Goal: Task Accomplishment & Management: Use online tool/utility

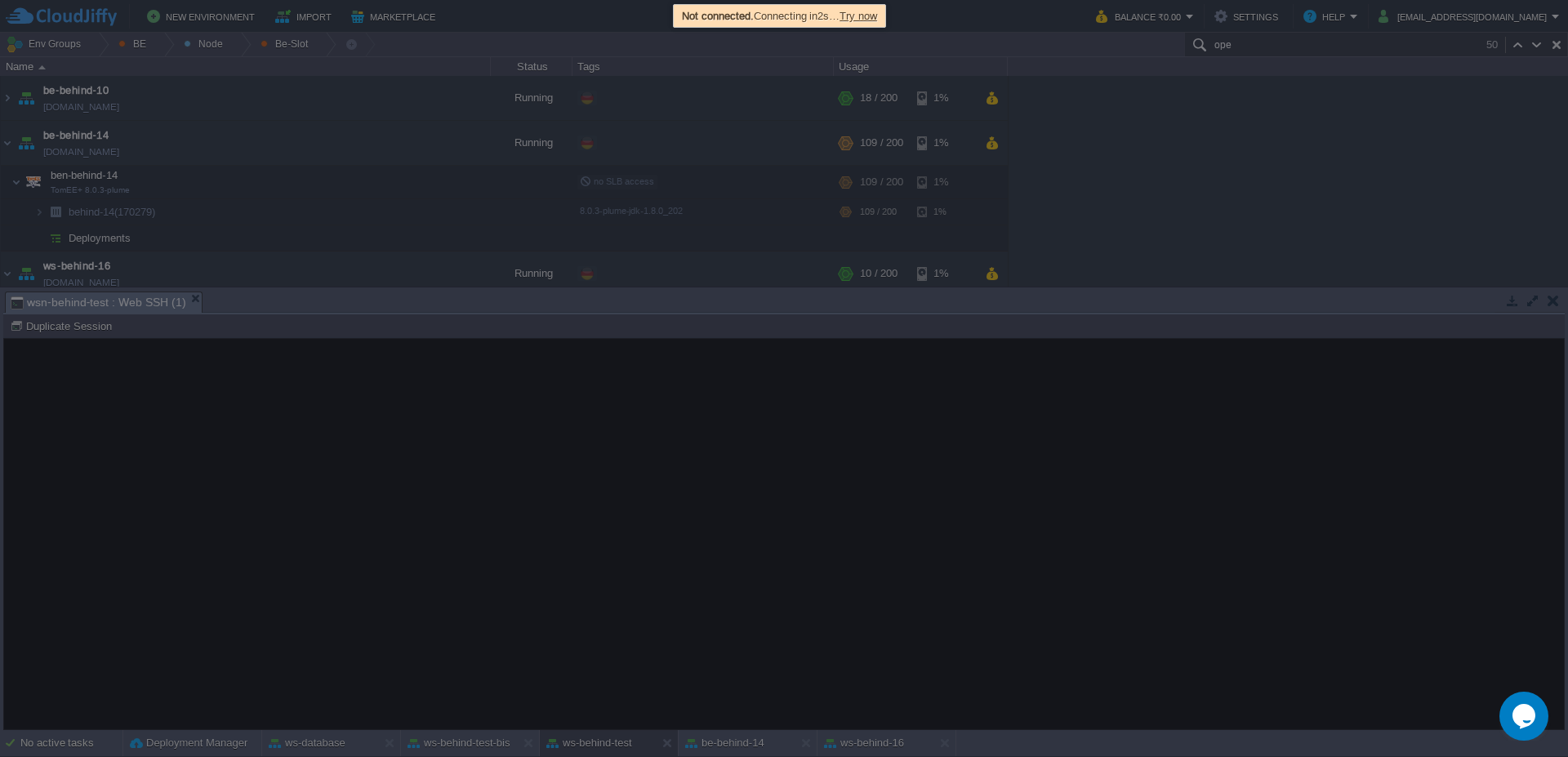
click at [865, 16] on span "Try now" at bounding box center [858, 16] width 37 height 12
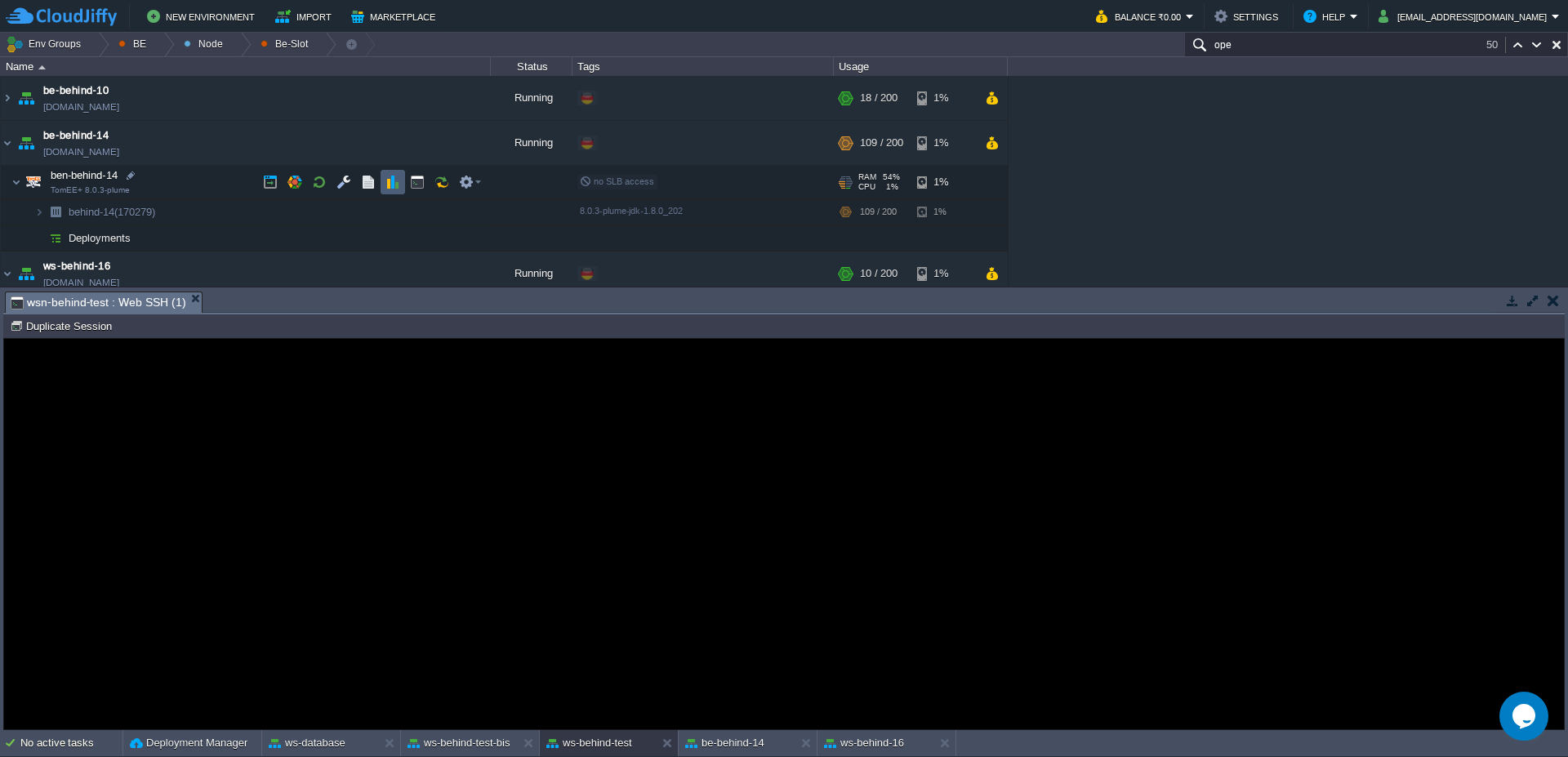
click at [386, 179] on button "button" at bounding box center [393, 182] width 15 height 15
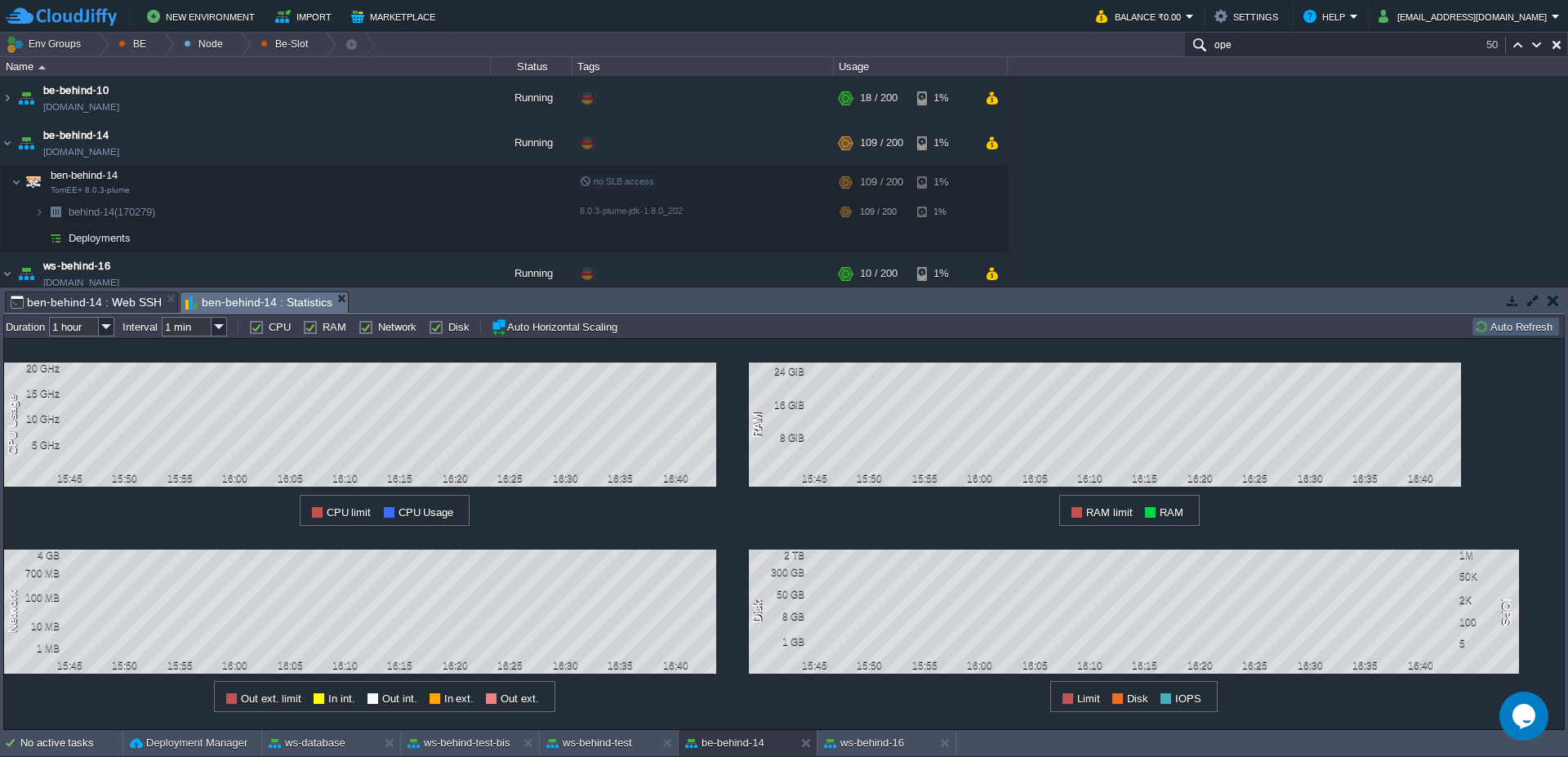
click at [1535, 317] on td "Auto Refresh" at bounding box center [1516, 327] width 88 height 20
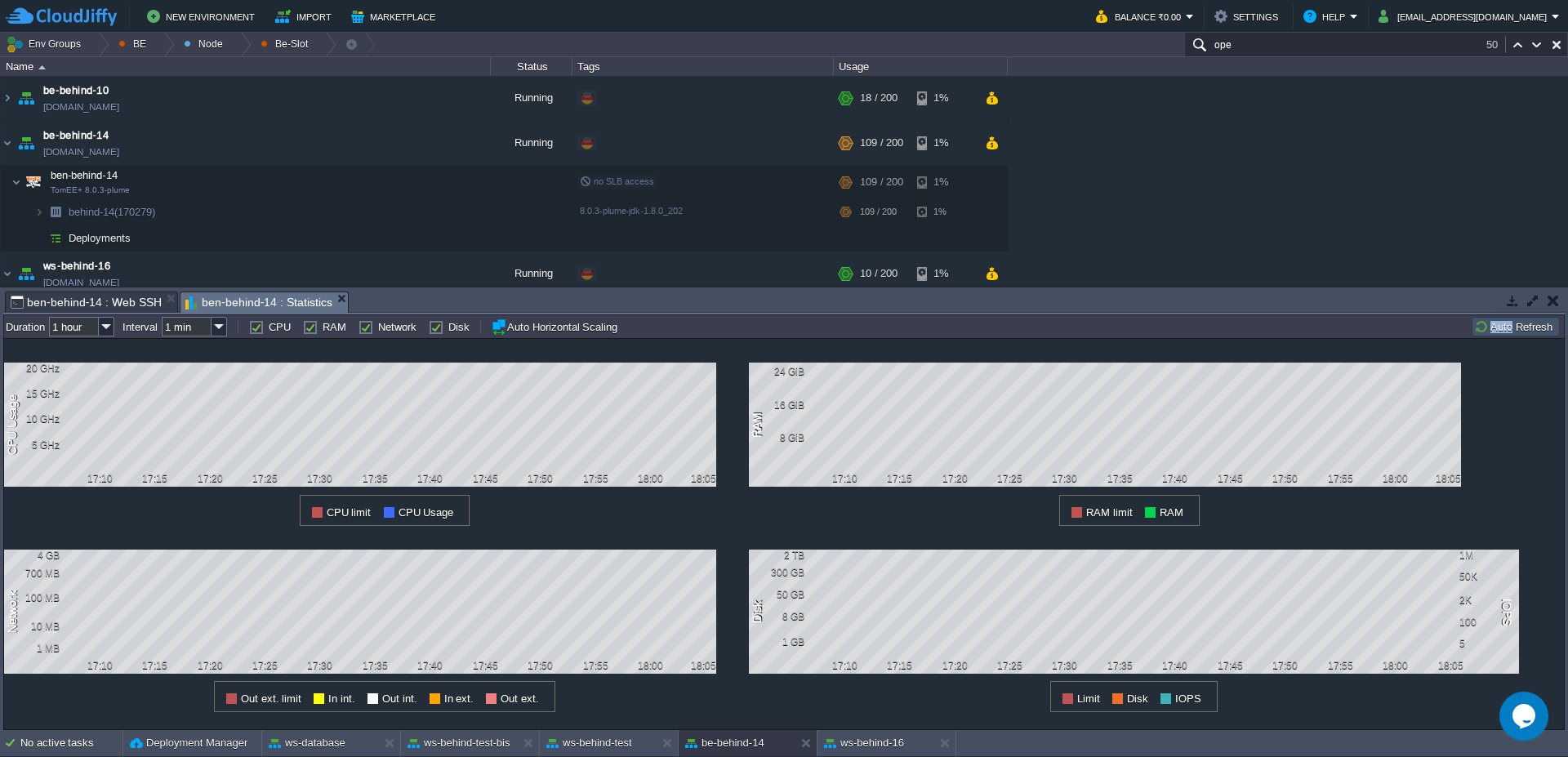
click at [1498, 332] on button "Auto Refresh" at bounding box center [1516, 327] width 83 height 15
click at [623, 742] on button "ws-behind-test" at bounding box center [588, 743] width 86 height 17
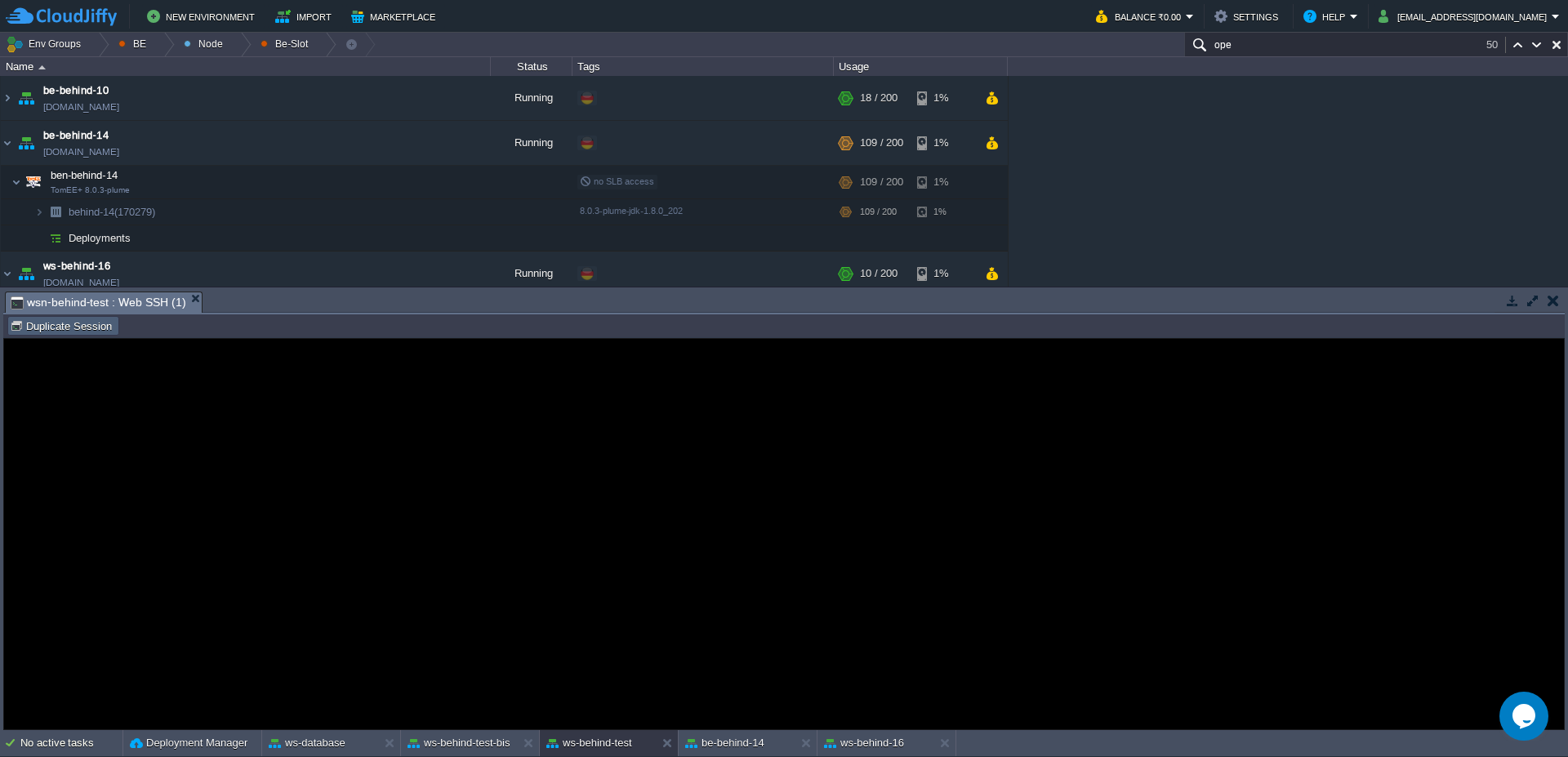
click at [77, 331] on button "Duplicate Session" at bounding box center [63, 326] width 107 height 15
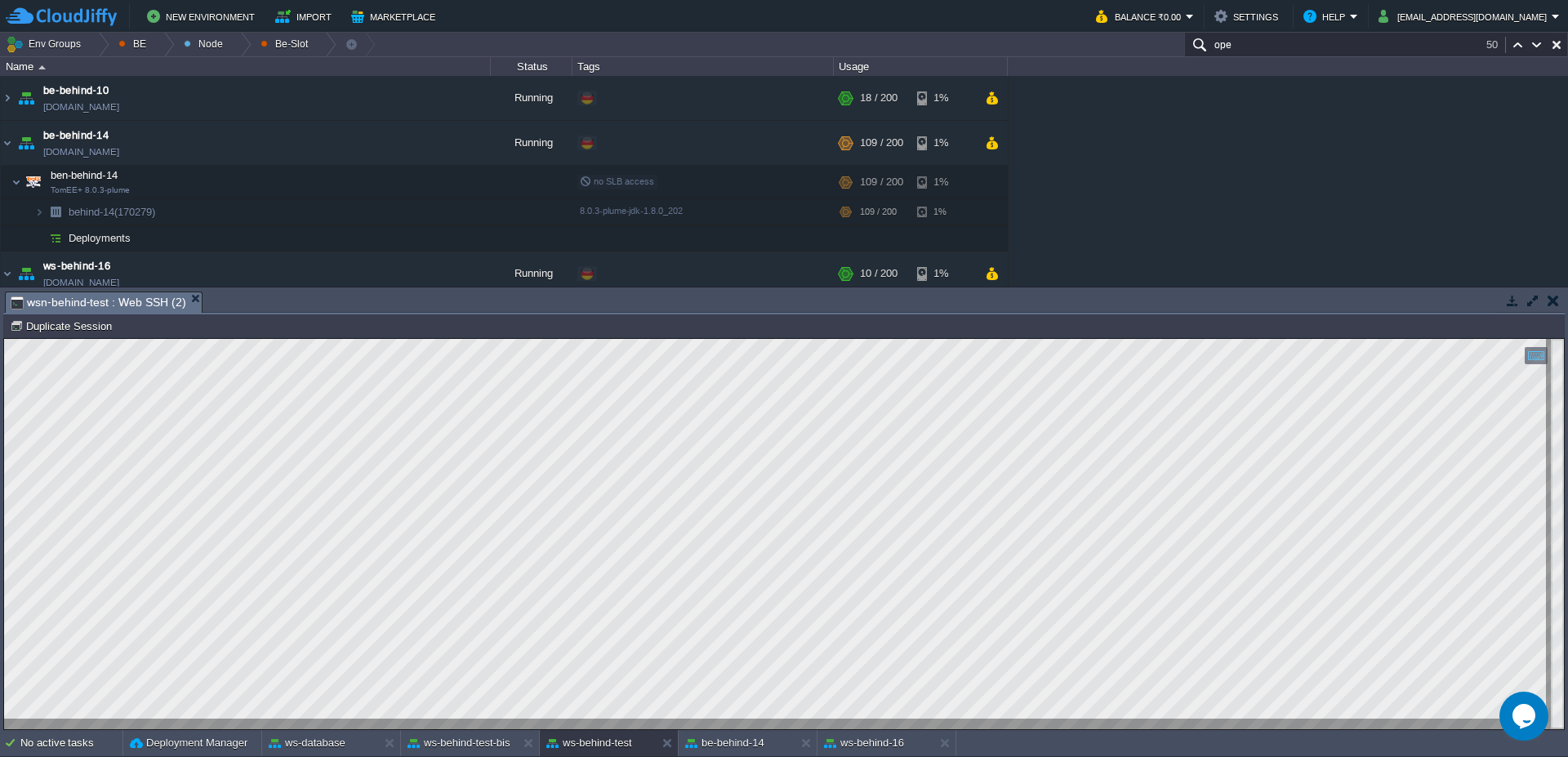
type input "#000000"
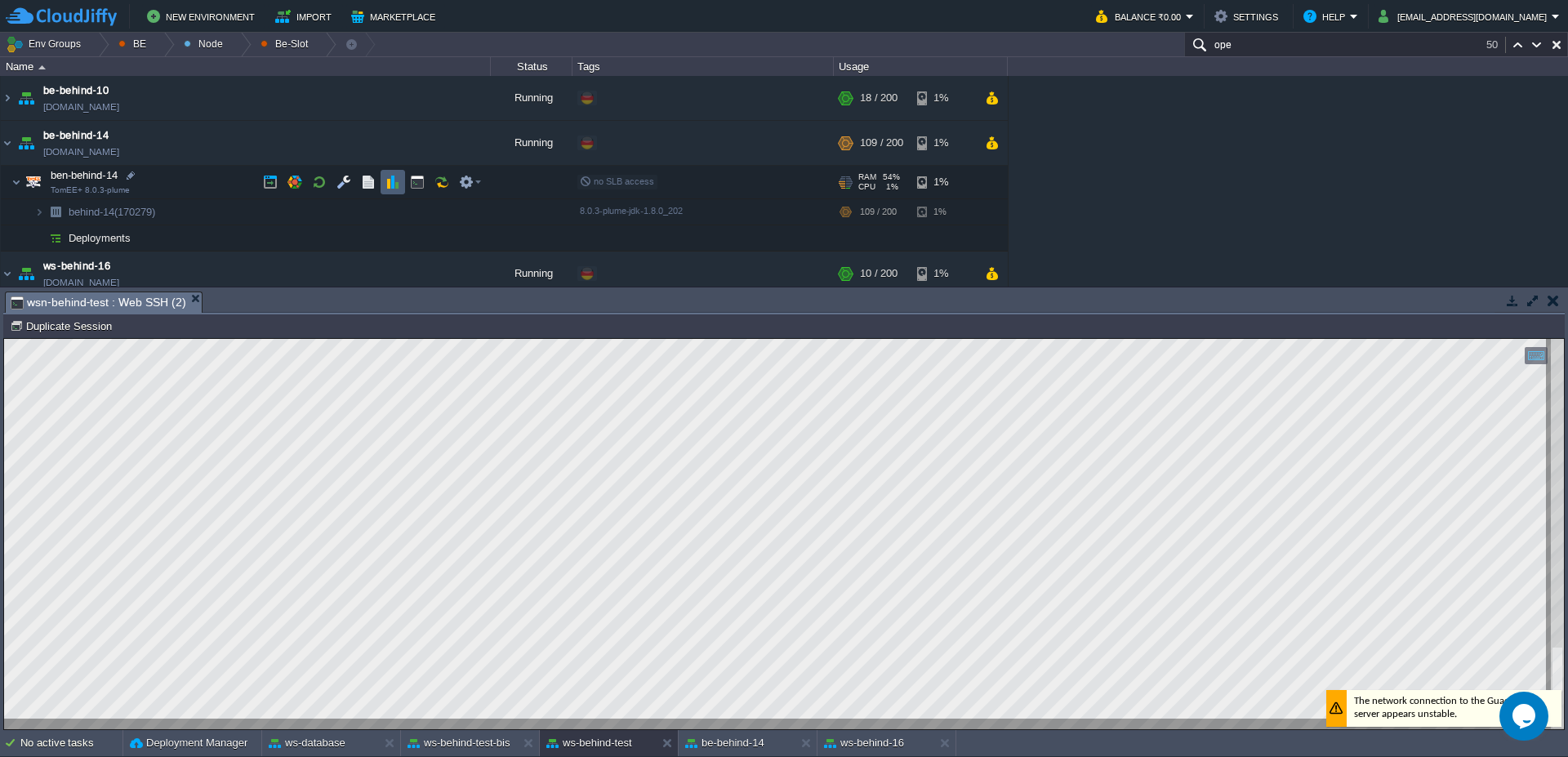
click at [401, 184] on td at bounding box center [392, 181] width 24 height 24
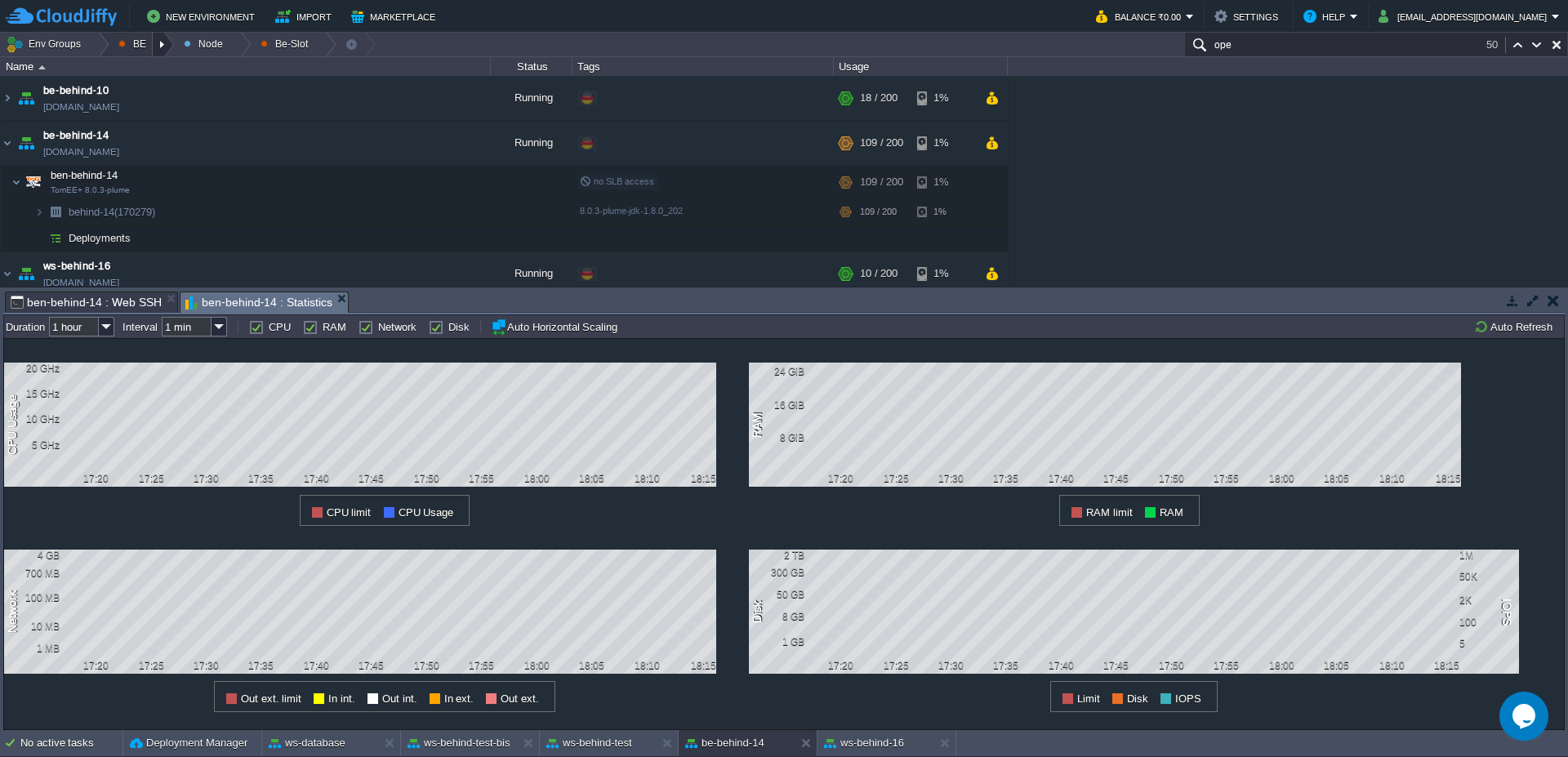
click at [162, 48] on div at bounding box center [164, 44] width 22 height 23
click at [95, 47] on div at bounding box center [98, 44] width 22 height 23
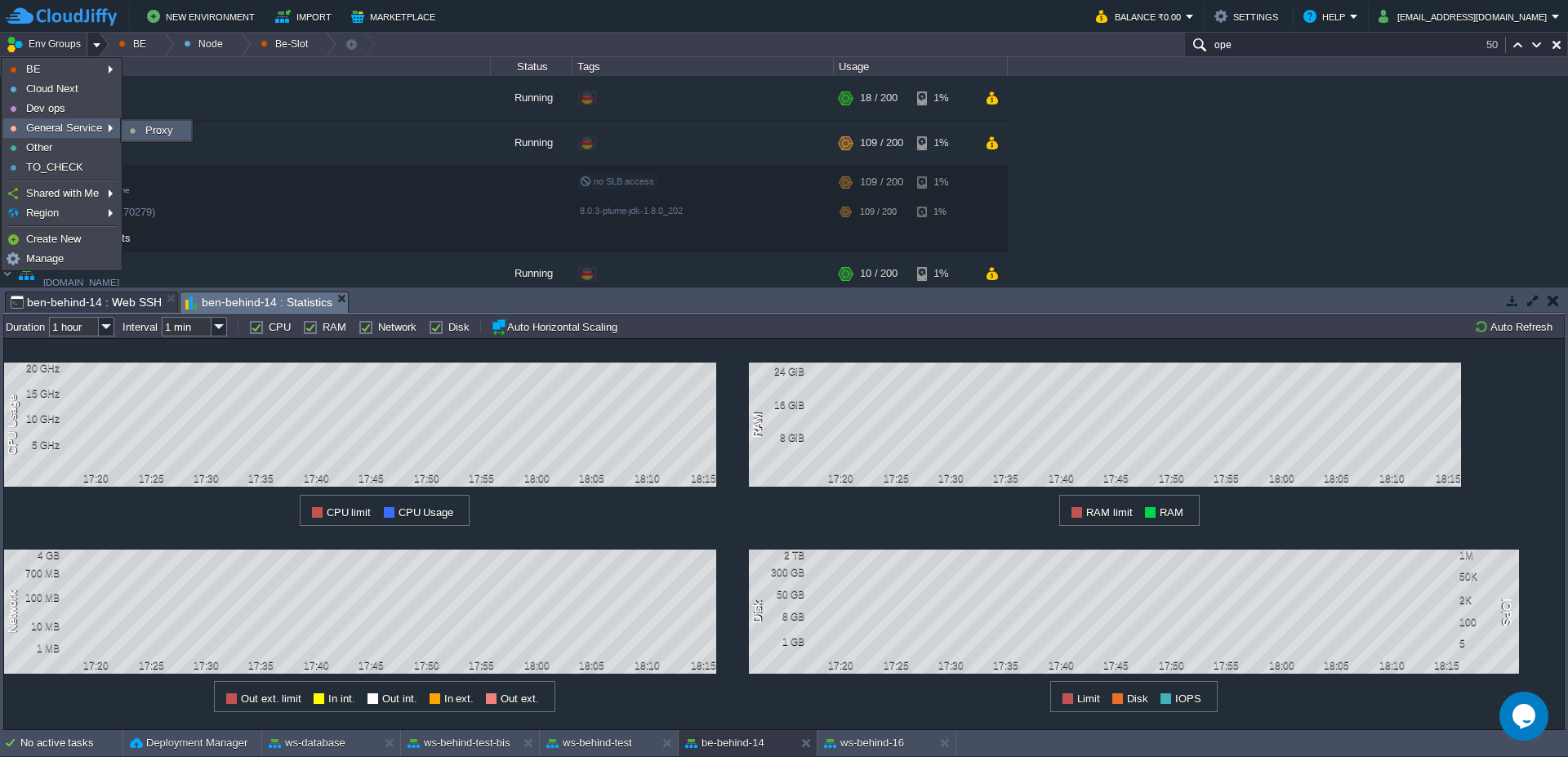
click at [160, 130] on span "Proxy" at bounding box center [159, 130] width 27 height 12
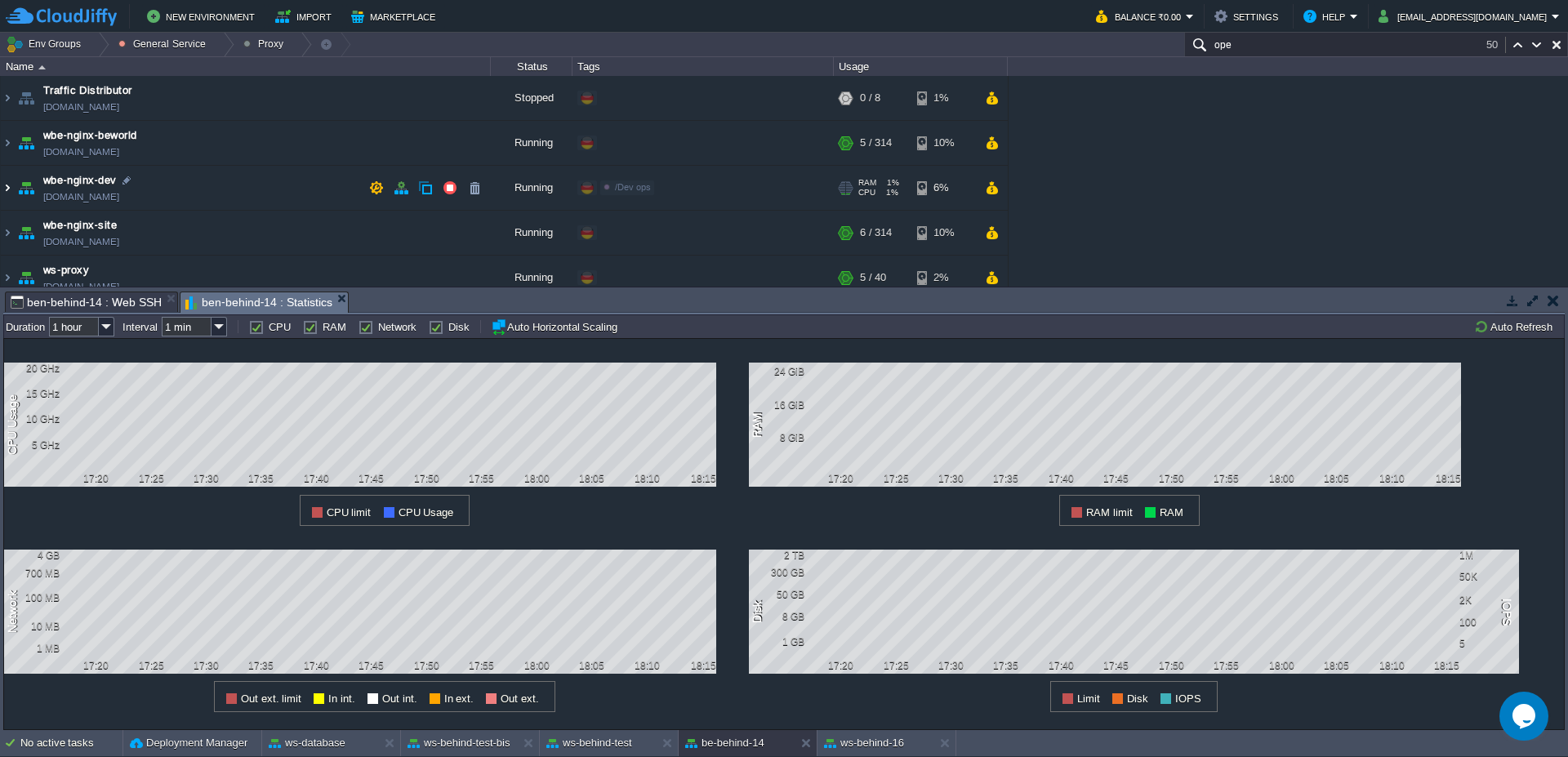
click at [1, 193] on img at bounding box center [7, 187] width 13 height 44
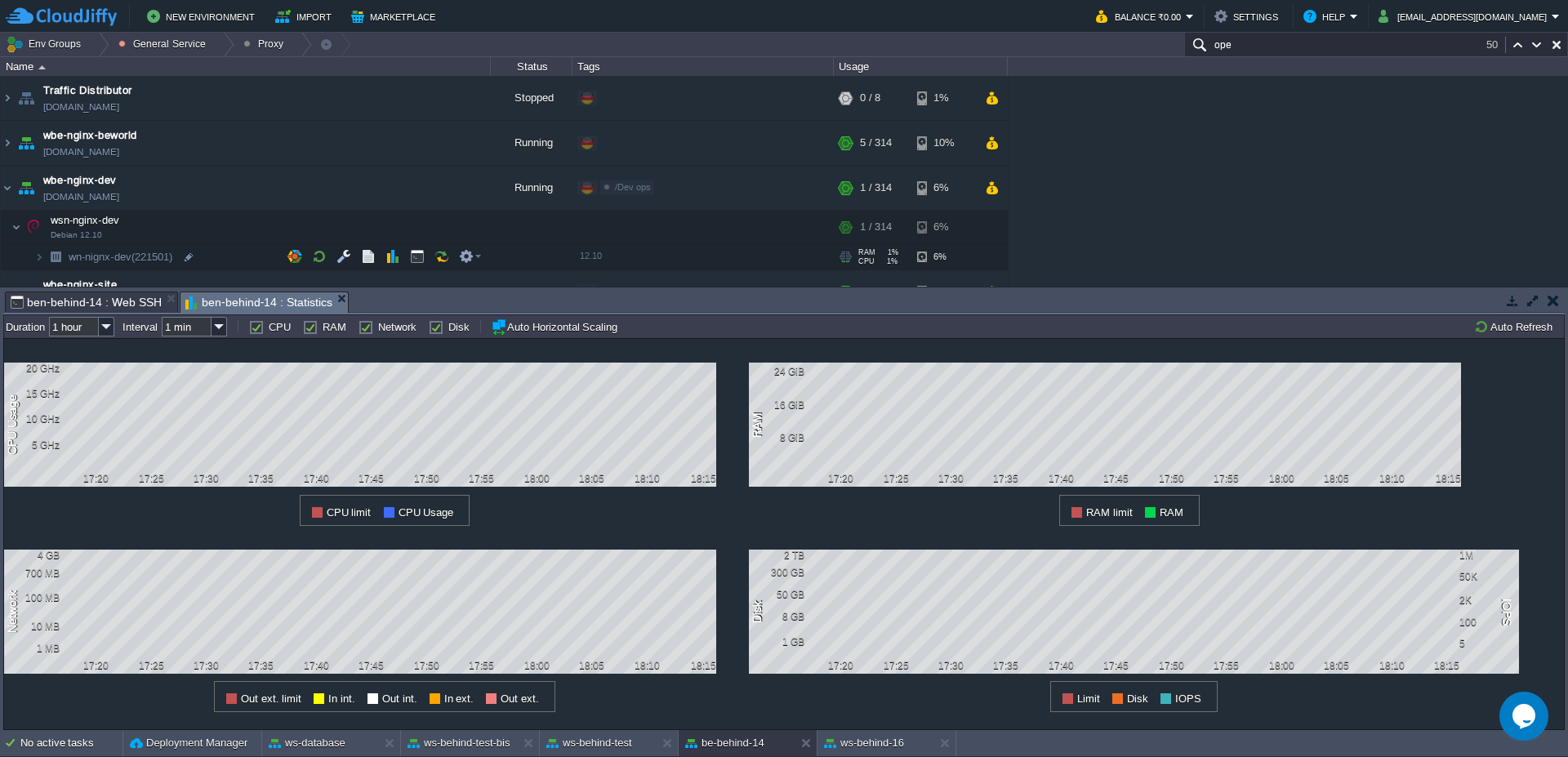
click at [31, 258] on span at bounding box center [17, 257] width 33 height 12
click at [6, 188] on img at bounding box center [7, 187] width 13 height 44
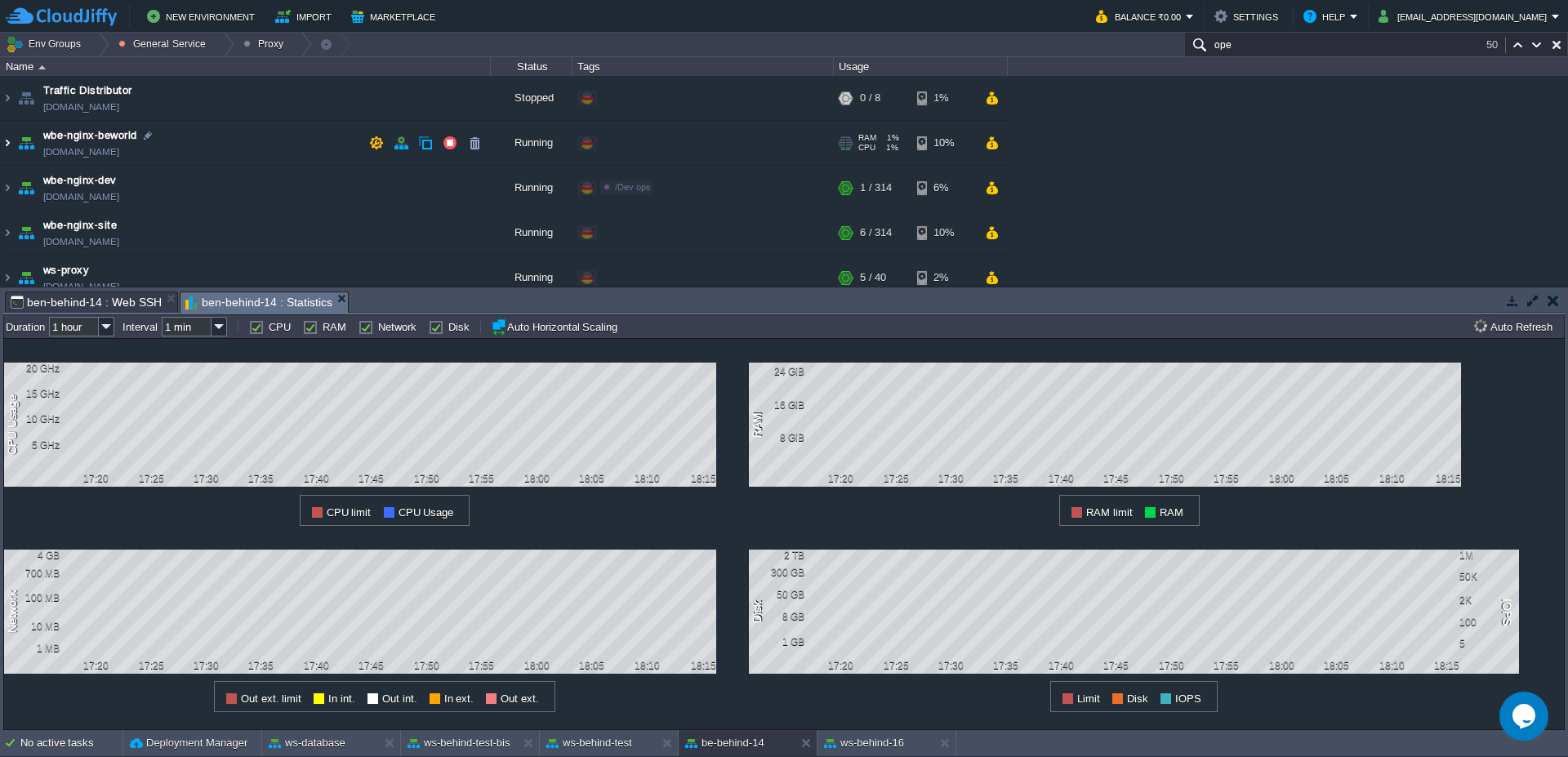
click at [2, 144] on img at bounding box center [7, 142] width 13 height 44
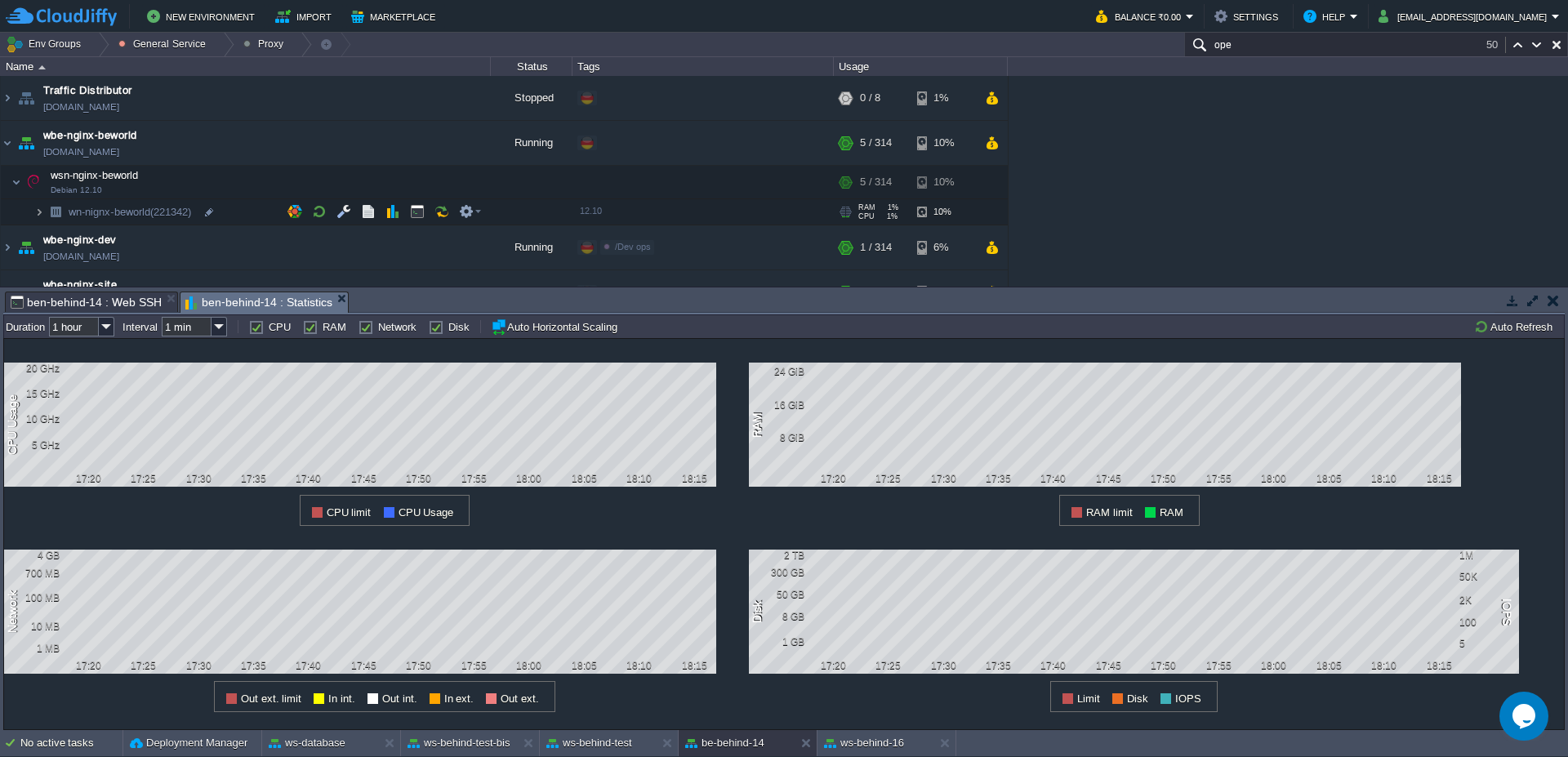
click at [38, 212] on img at bounding box center [39, 212] width 10 height 25
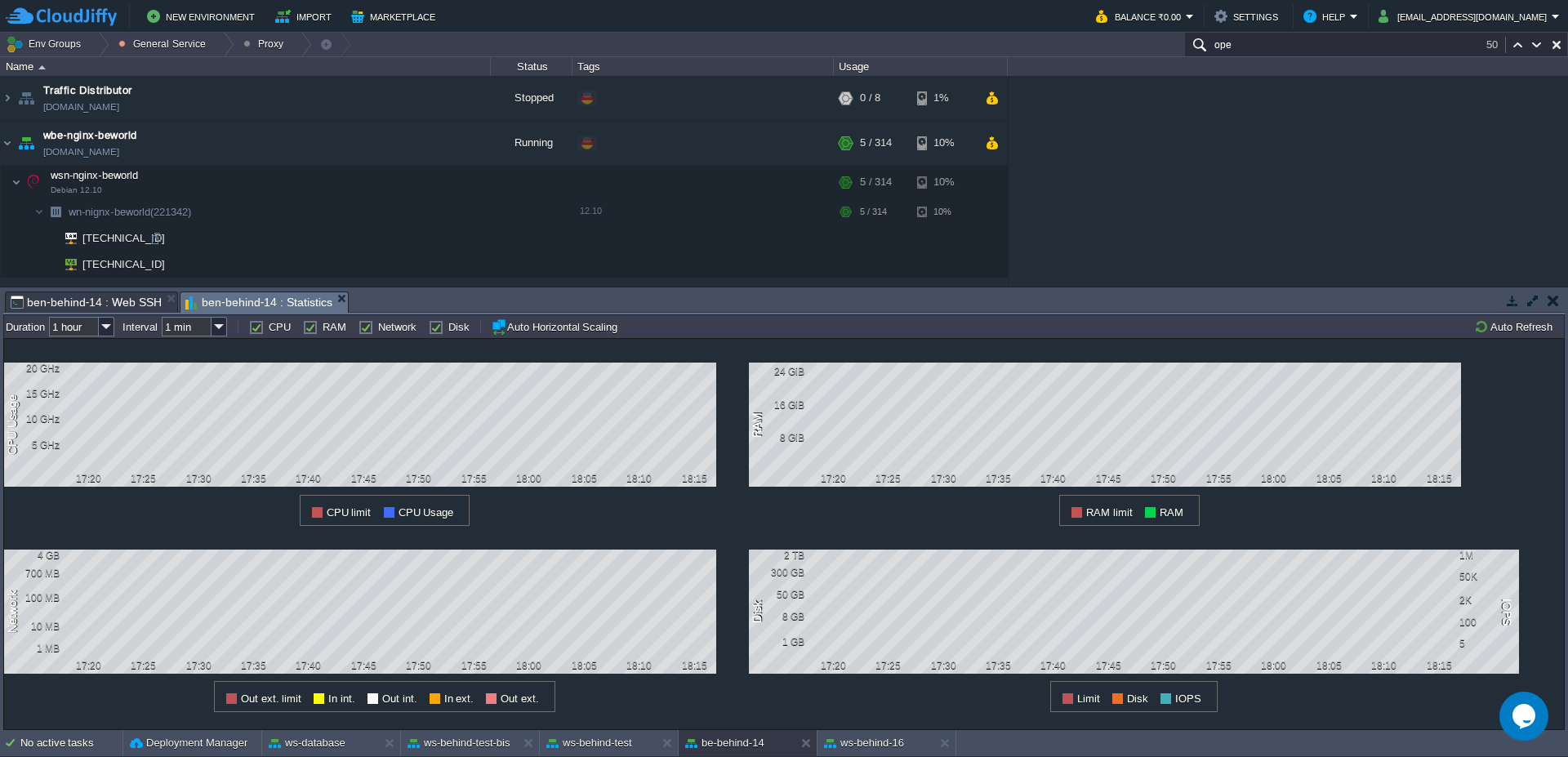
scroll to position [98, 0]
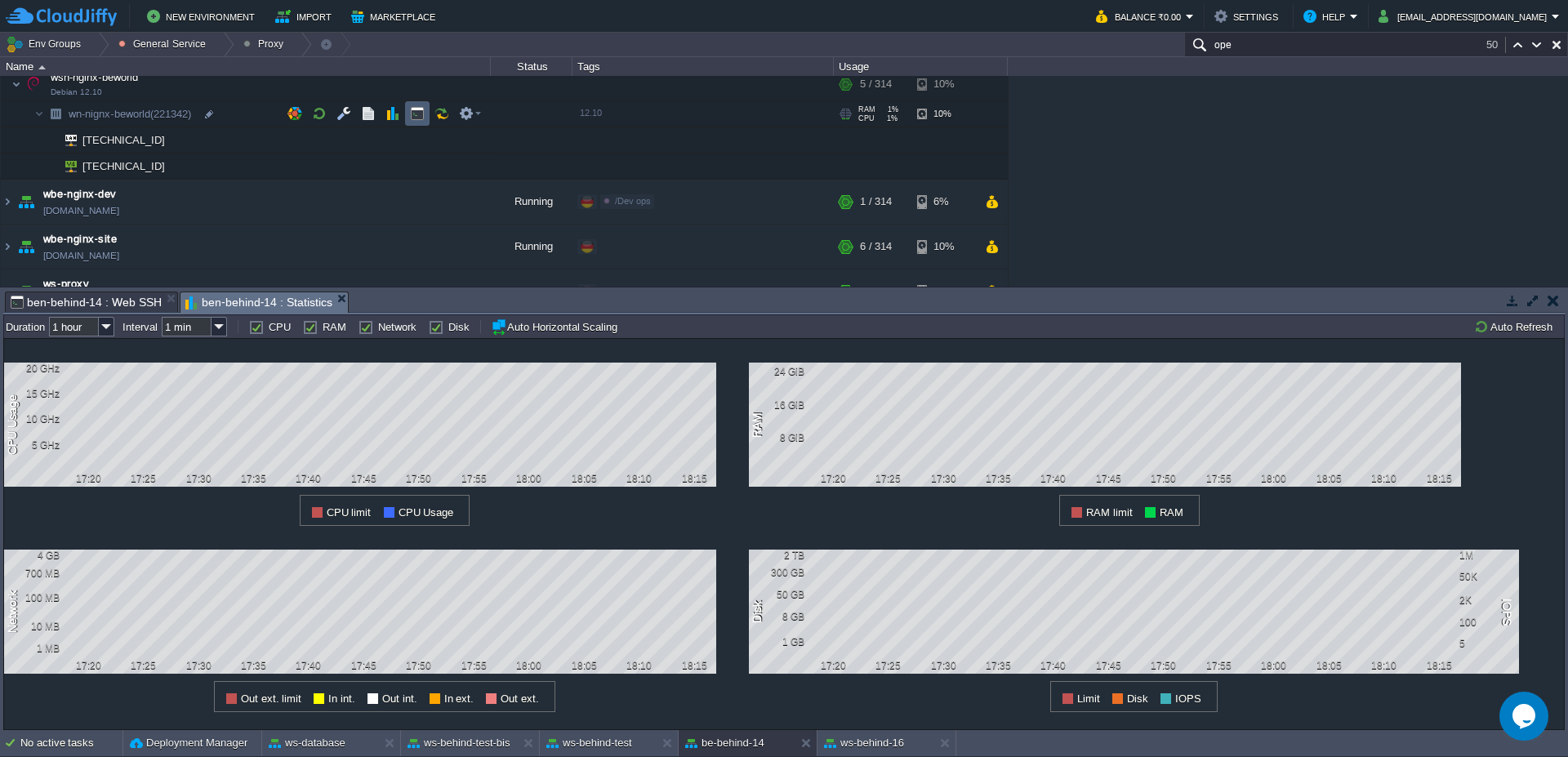
click at [415, 119] on button "button" at bounding box center [417, 114] width 15 height 15
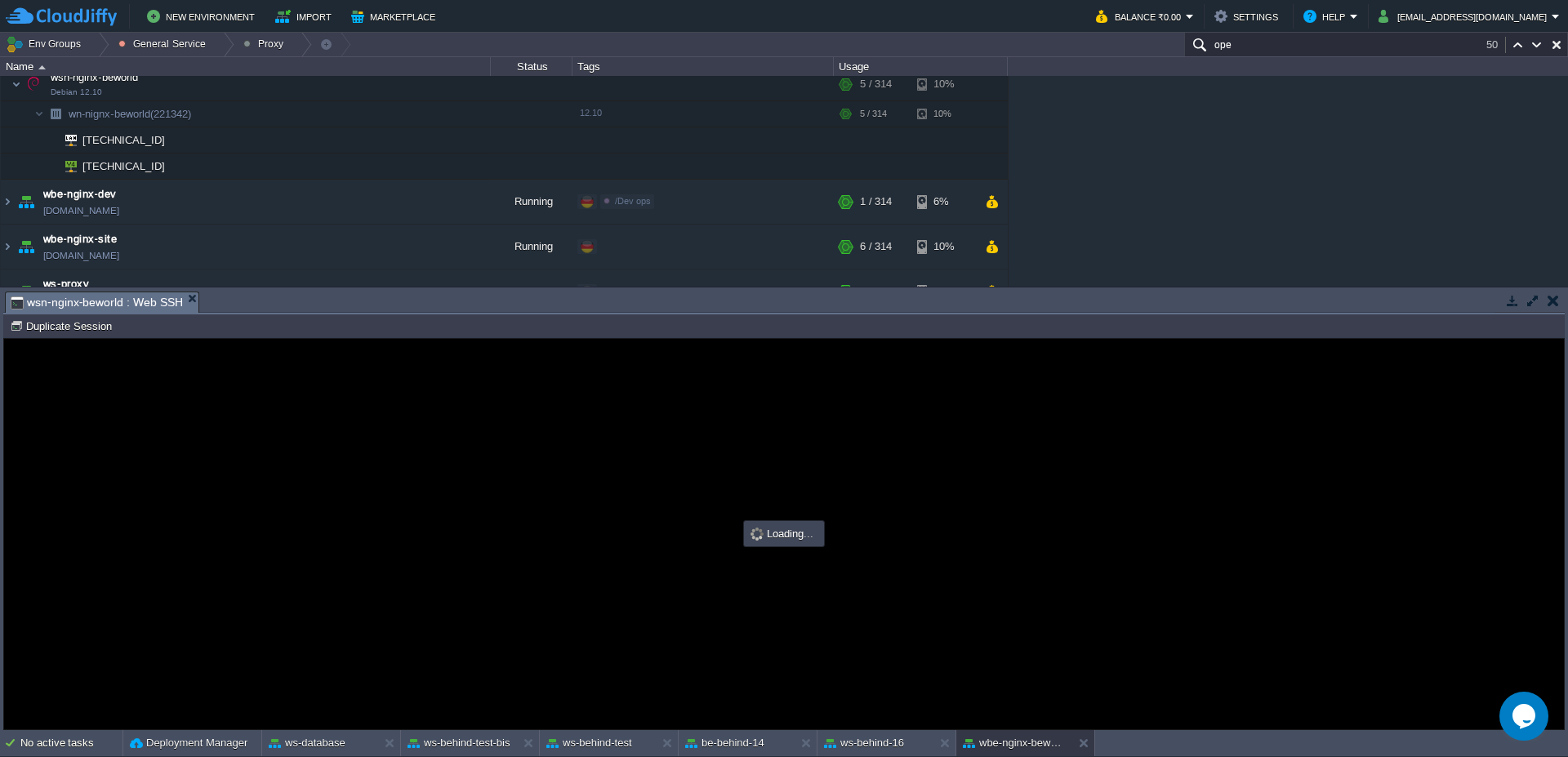
scroll to position [0, 0]
type input "#000000"
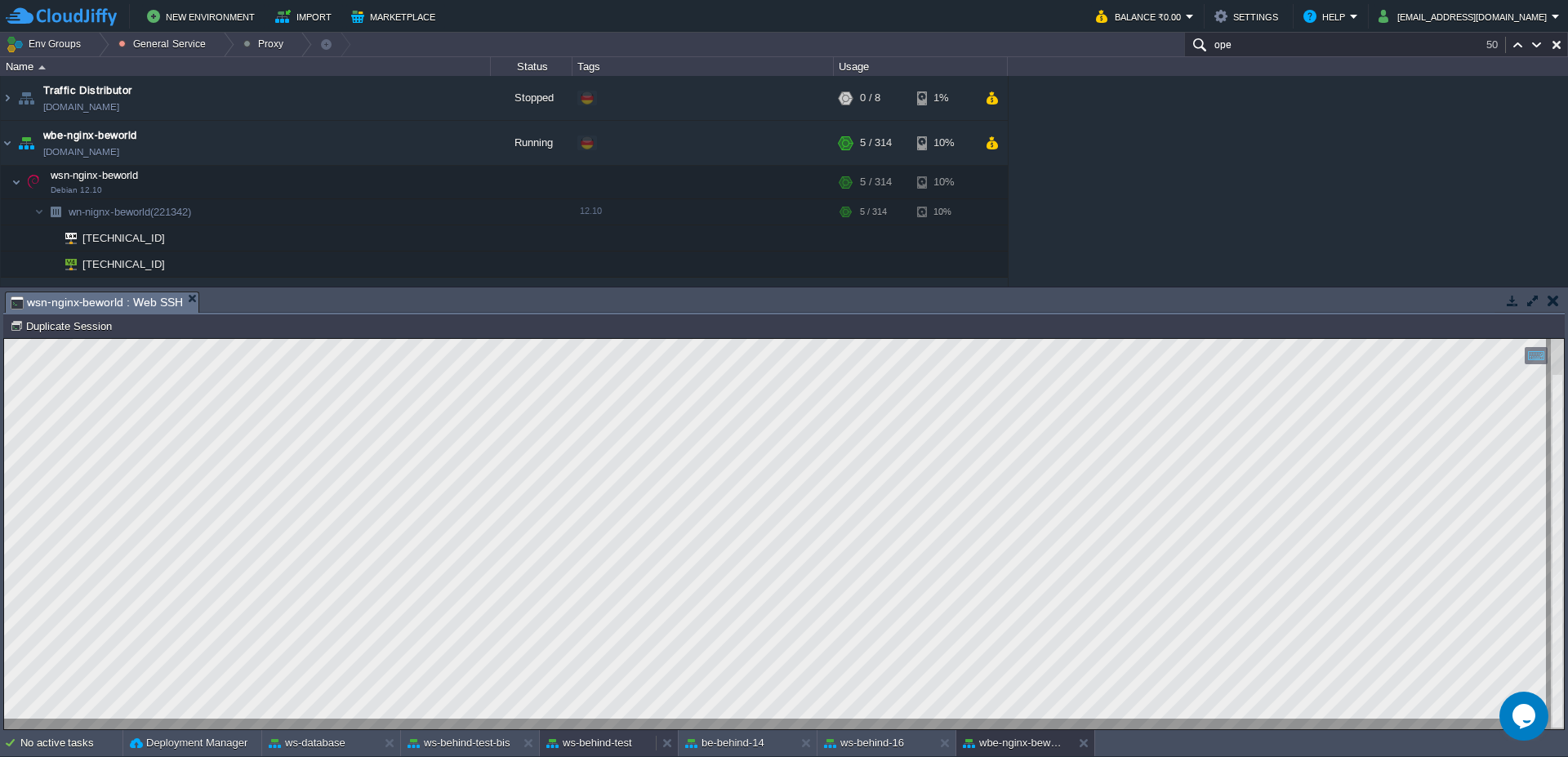
click at [578, 750] on button "ws-behind-test" at bounding box center [588, 743] width 86 height 17
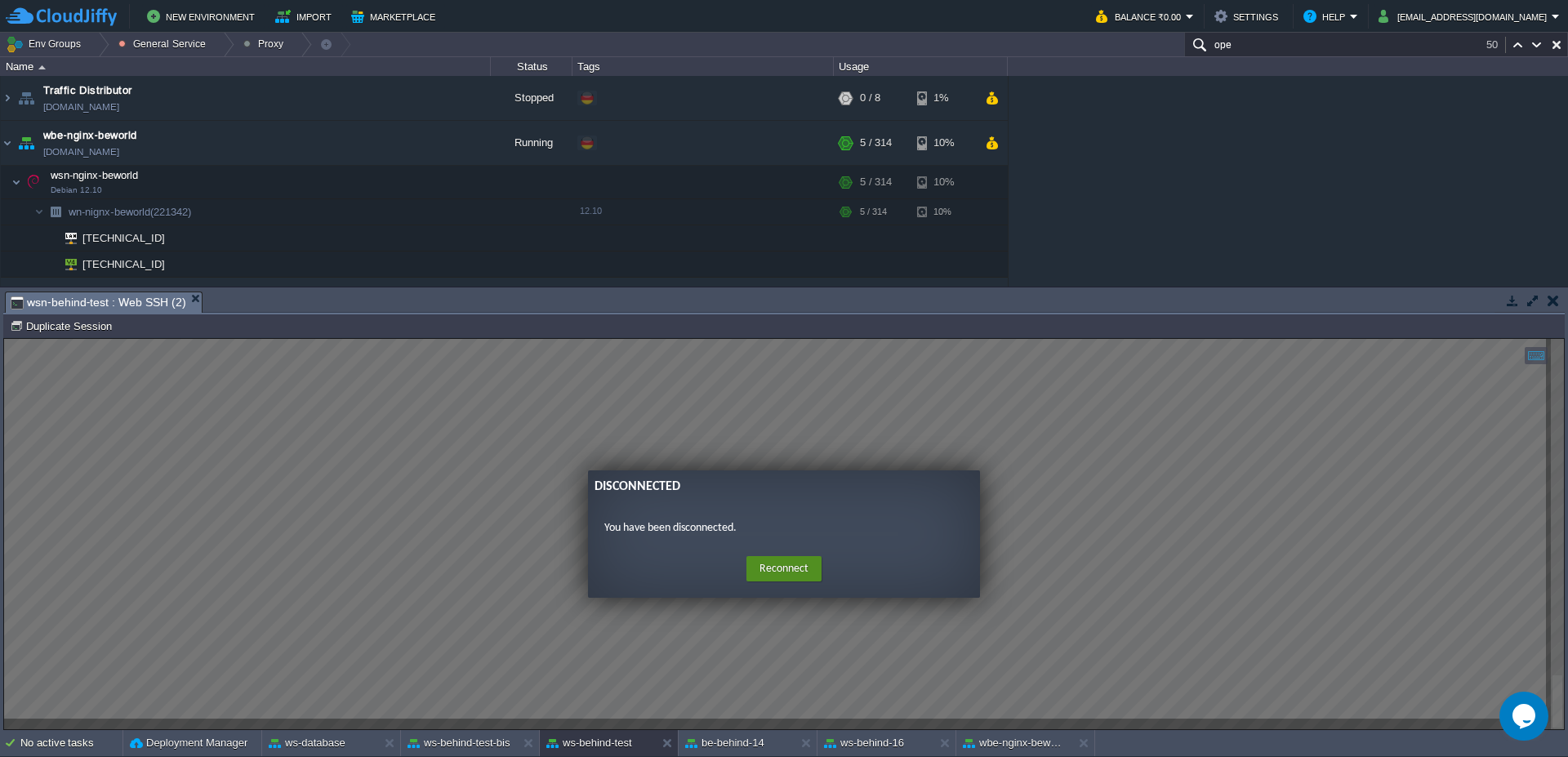
click at [811, 573] on button "Reconnect" at bounding box center [784, 568] width 75 height 26
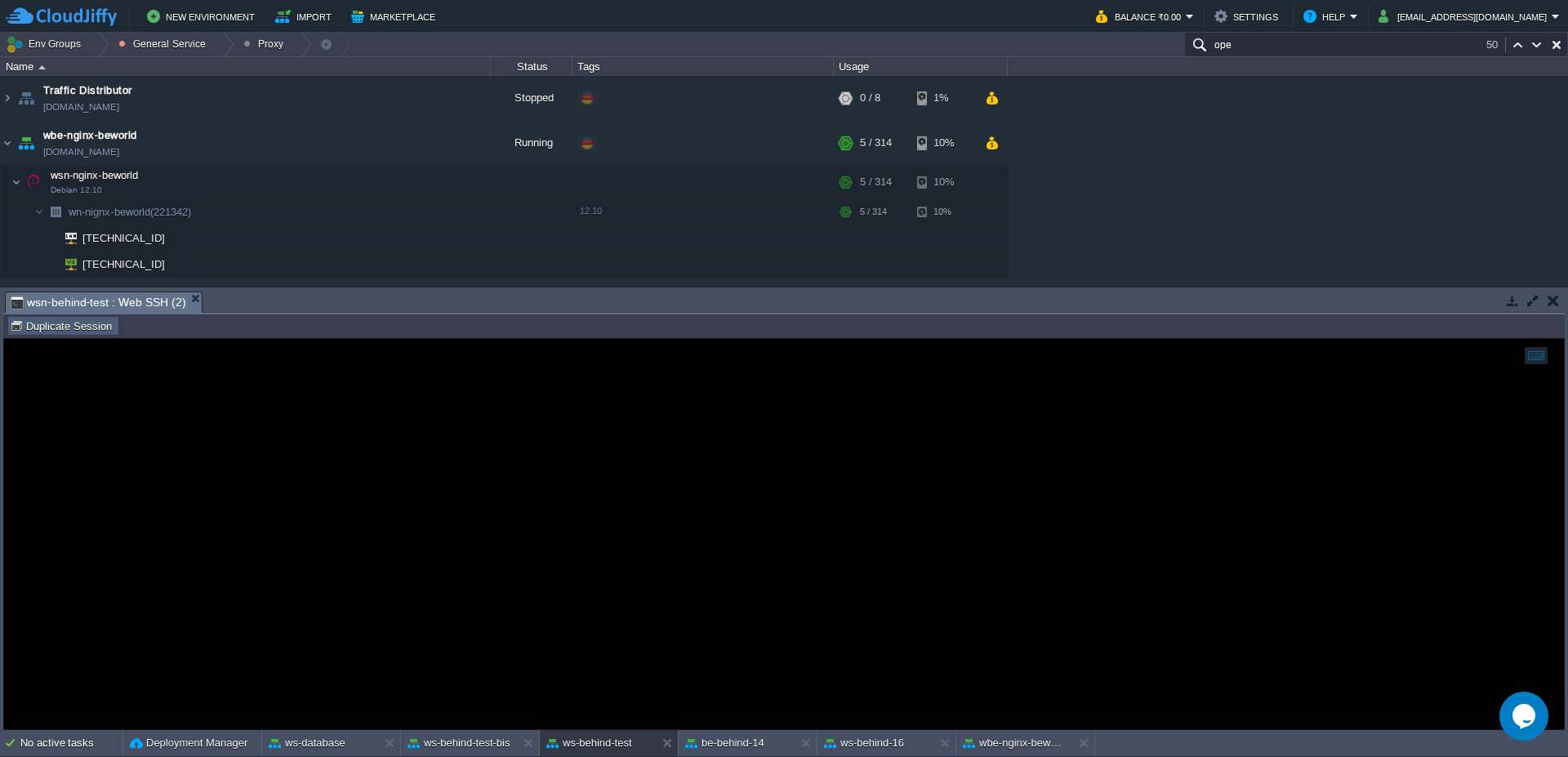
click at [90, 327] on button "Duplicate Session" at bounding box center [63, 326] width 107 height 15
type input "#000000"
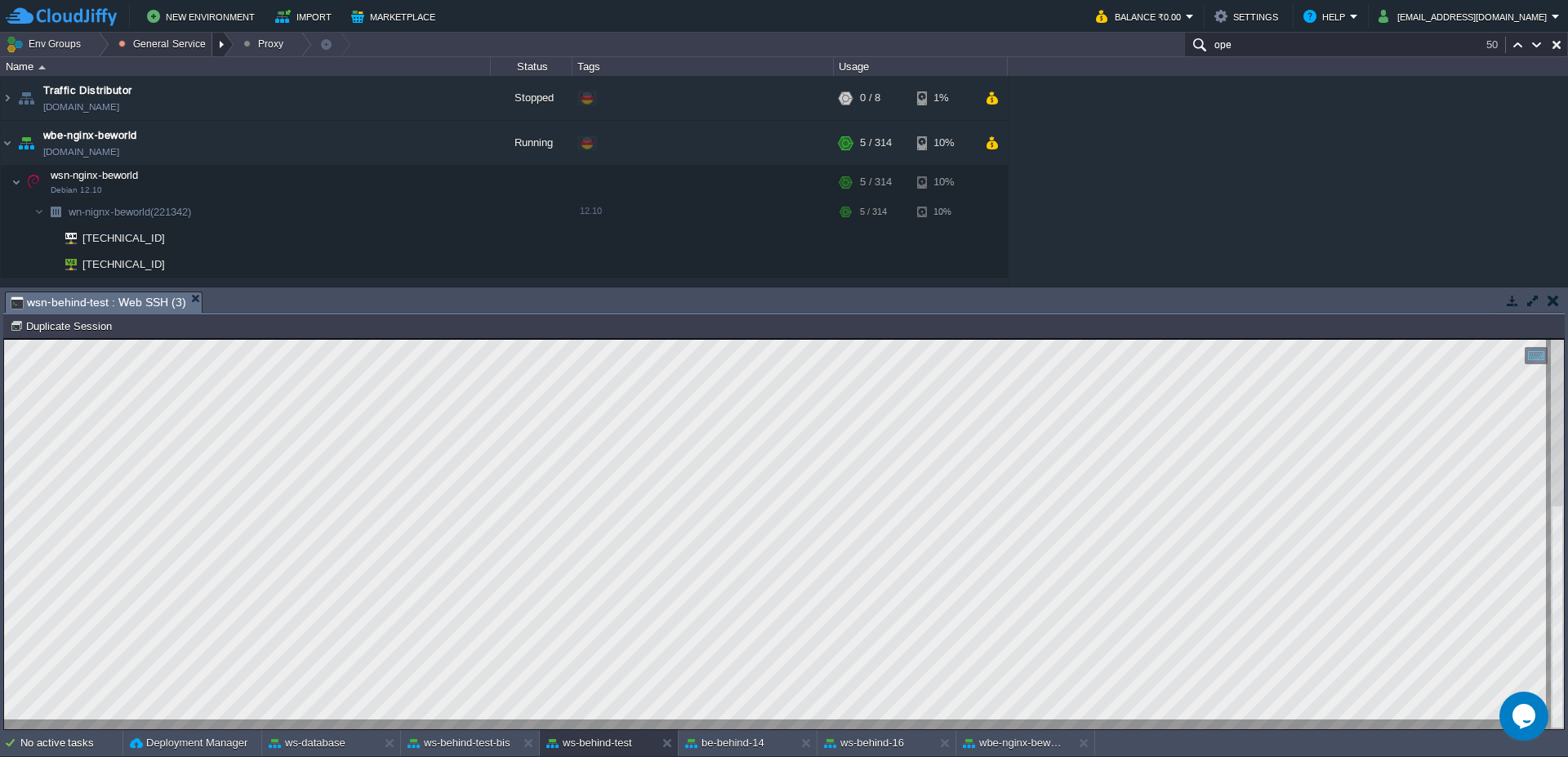
click at [230, 36] on div at bounding box center [223, 44] width 22 height 23
click at [92, 42] on div at bounding box center [98, 44] width 22 height 23
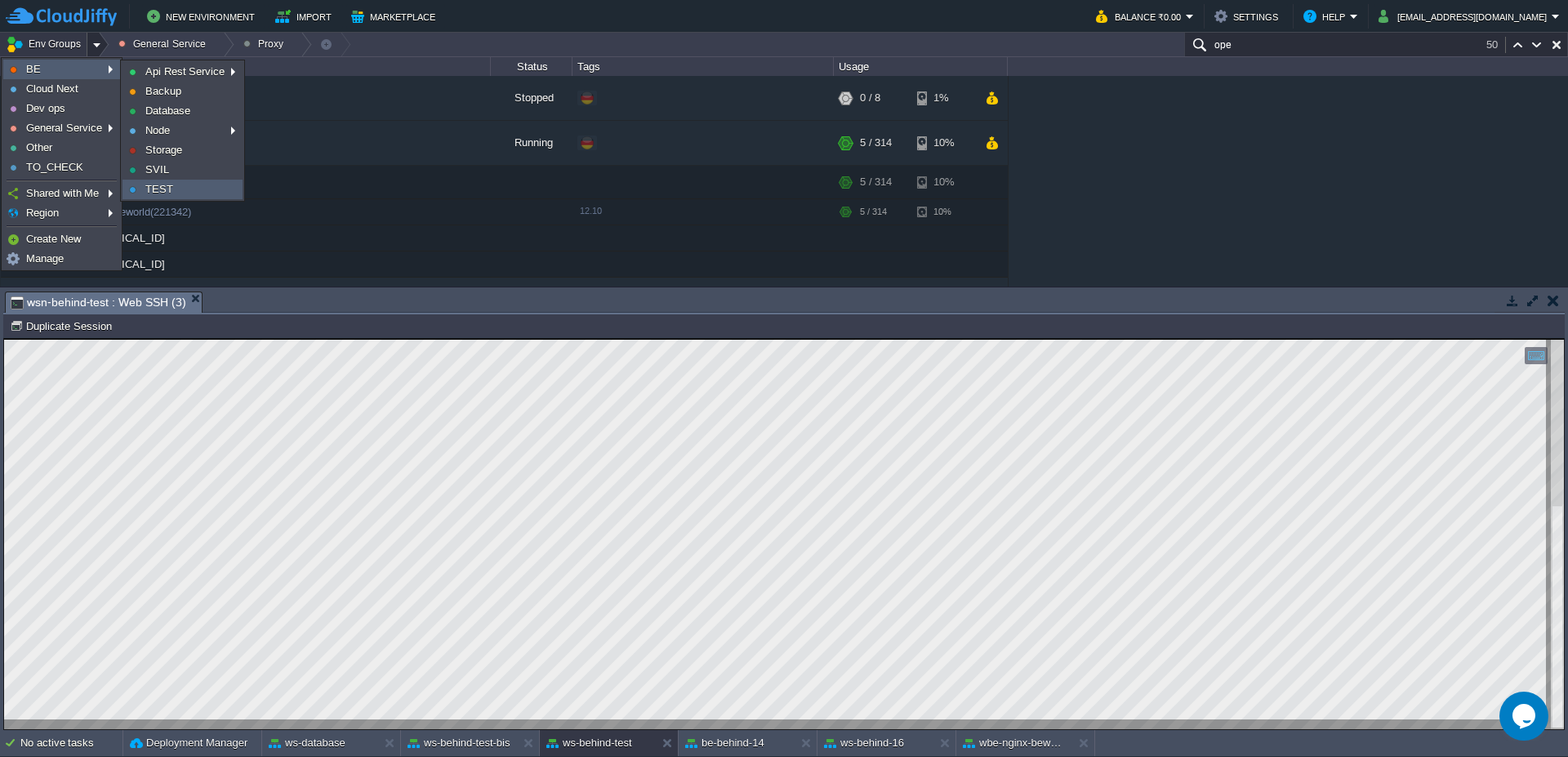
click at [170, 192] on span "TEST" at bounding box center [159, 189] width 27 height 12
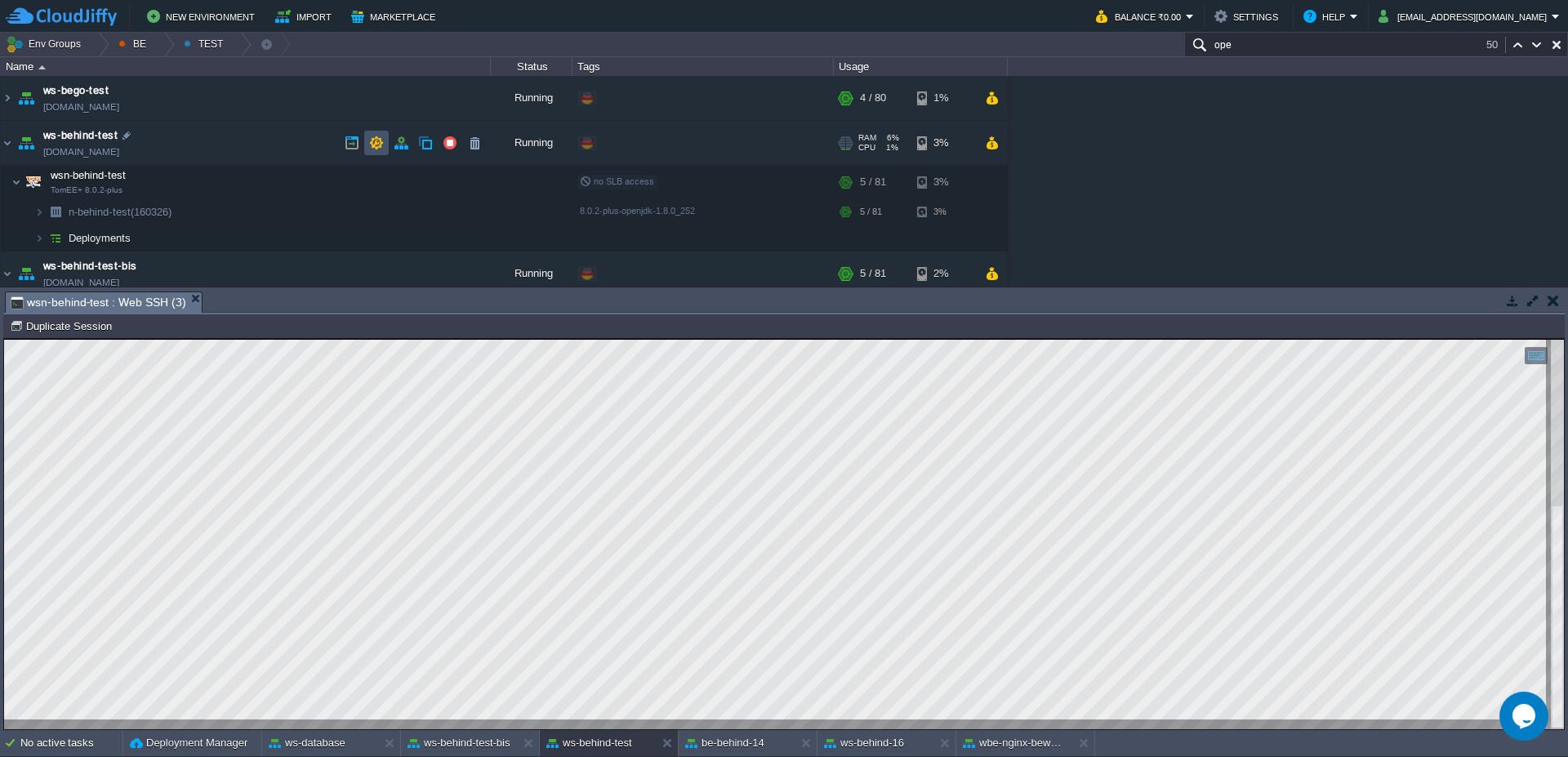
click at [383, 147] on button "button" at bounding box center [376, 143] width 15 height 15
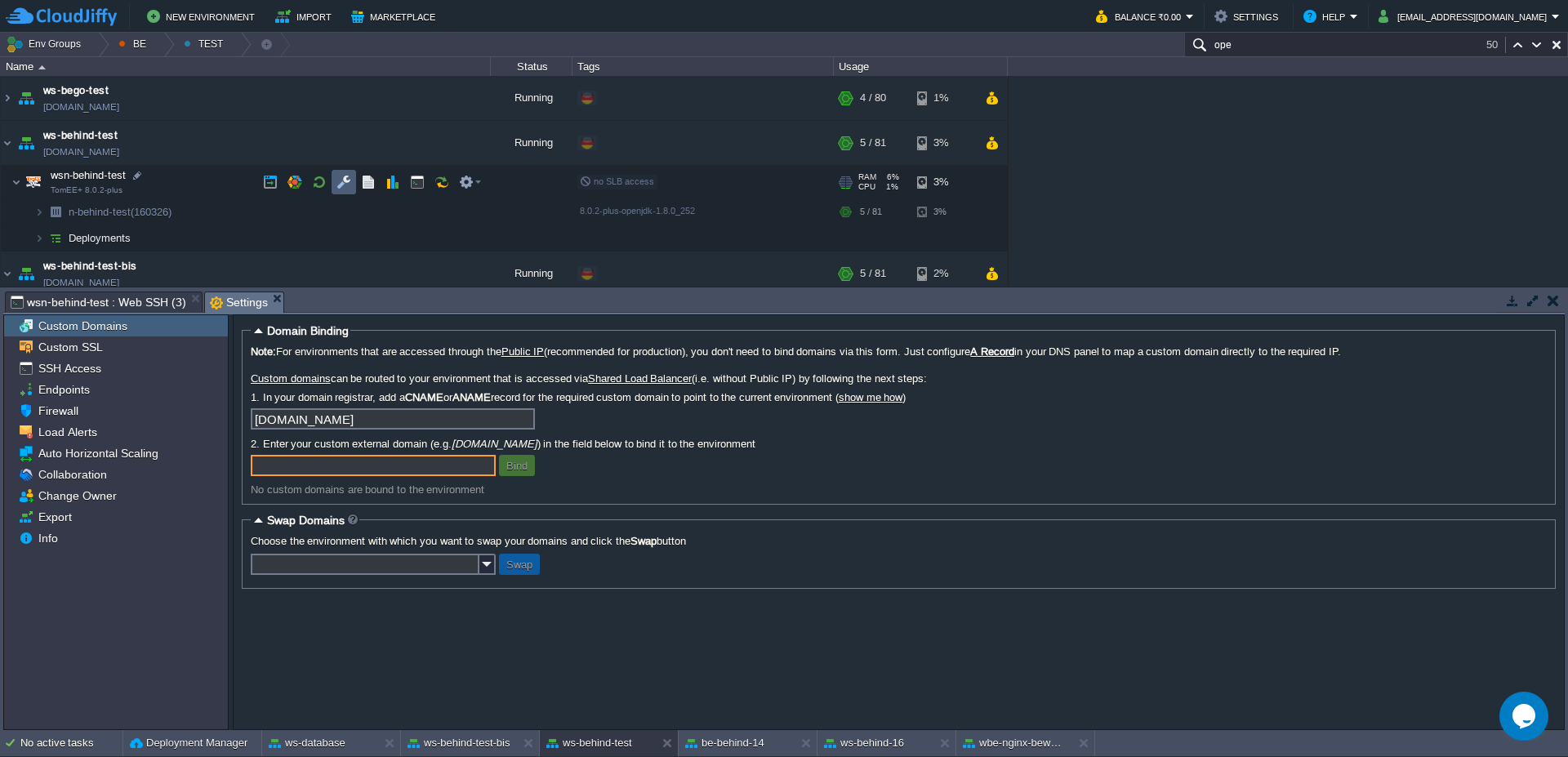
click at [351, 182] on button "button" at bounding box center [344, 182] width 15 height 15
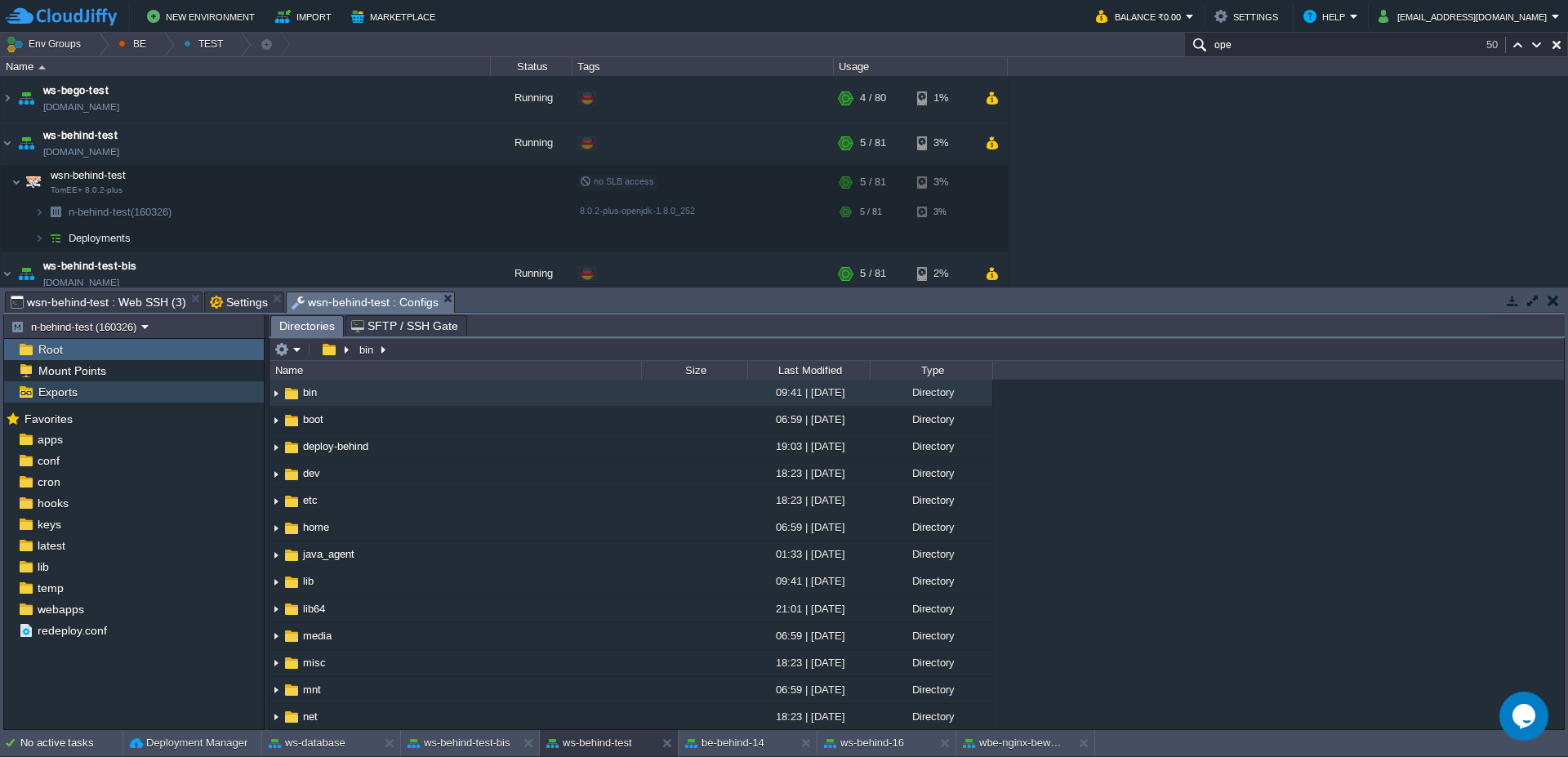
click at [66, 397] on span "Exports" at bounding box center [57, 392] width 45 height 15
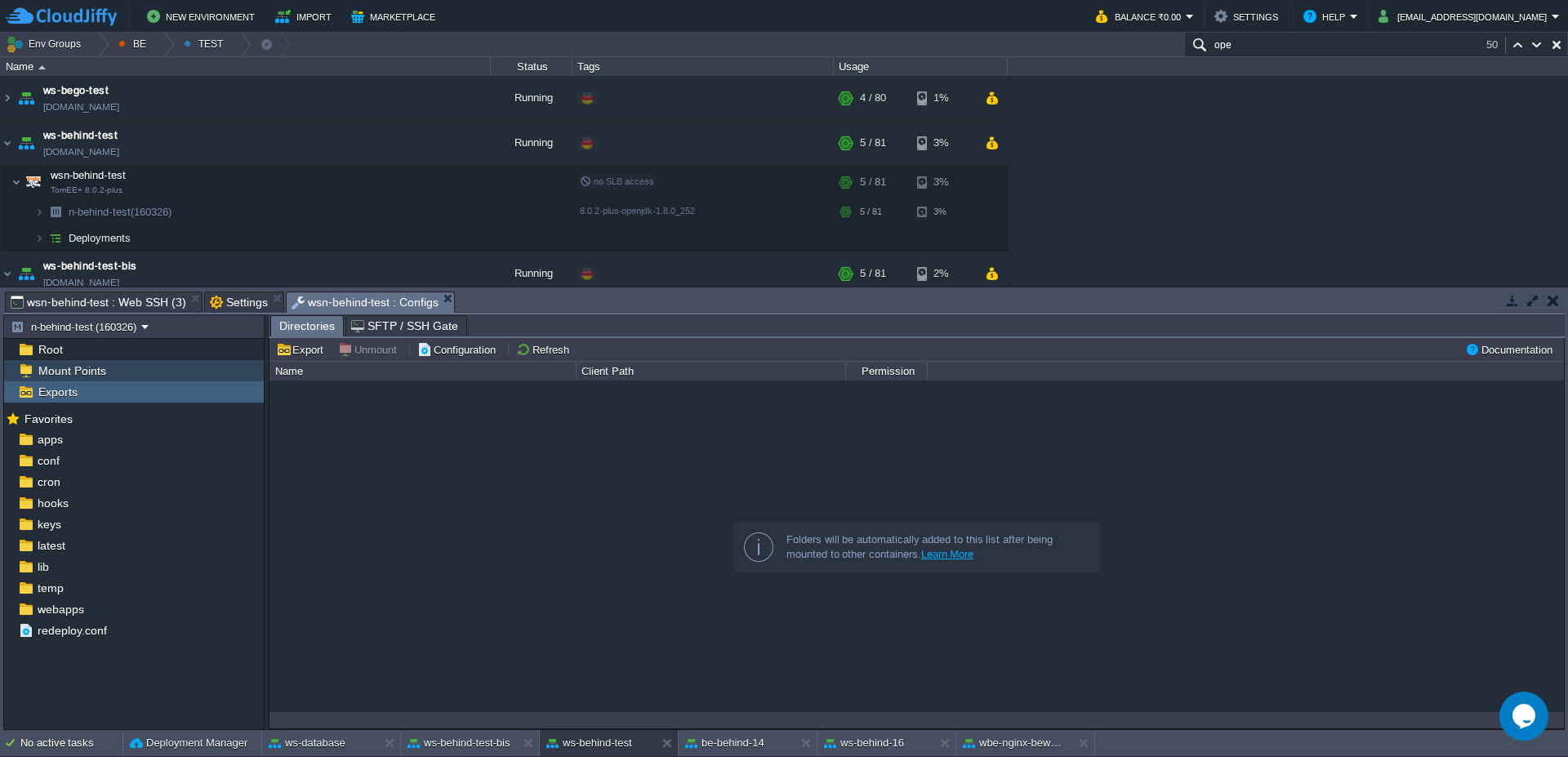
click at [86, 371] on span "Mount Points" at bounding box center [71, 371] width 73 height 15
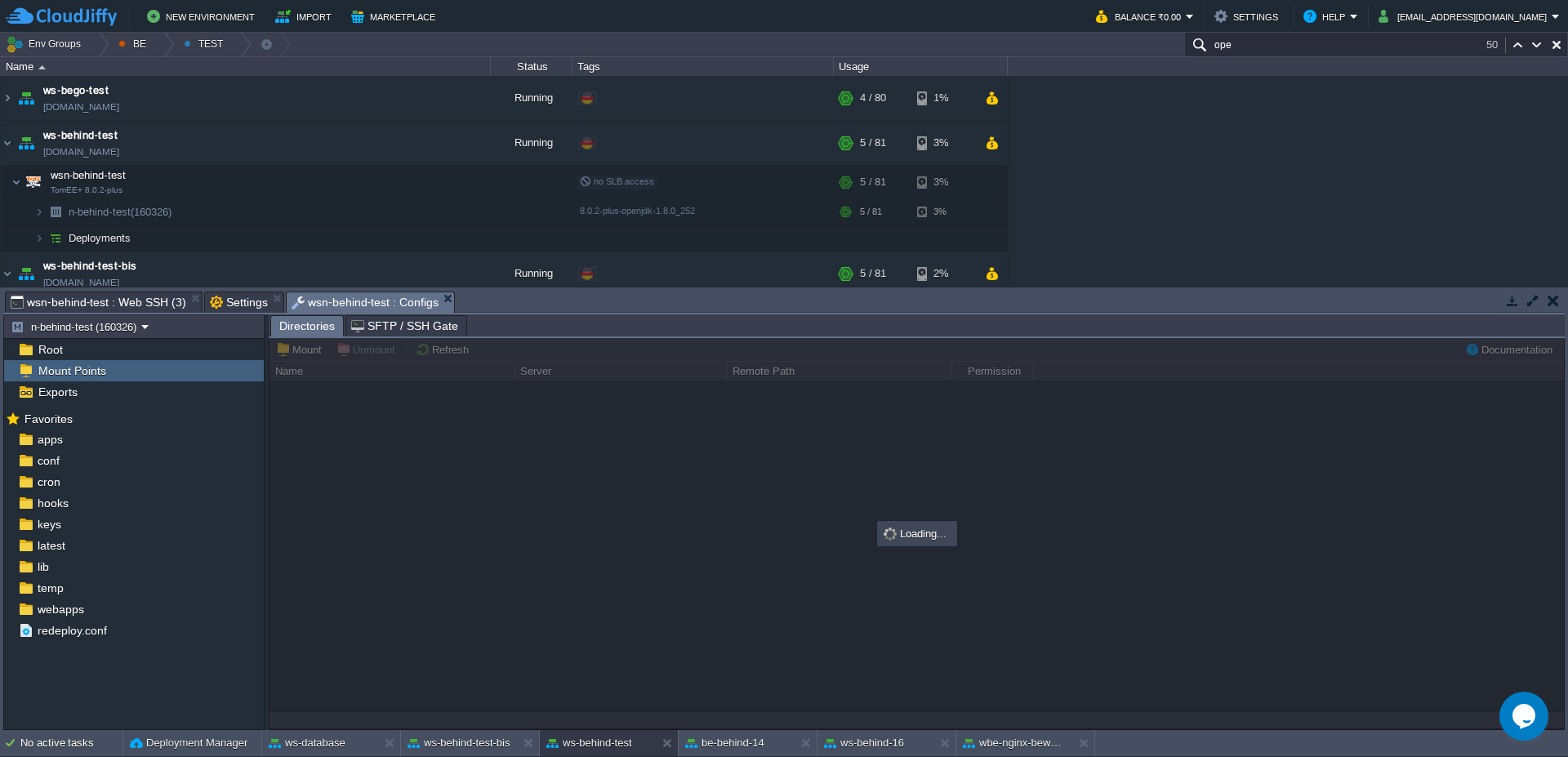
type input "/opt/tomcat/temp/deploy-behind"
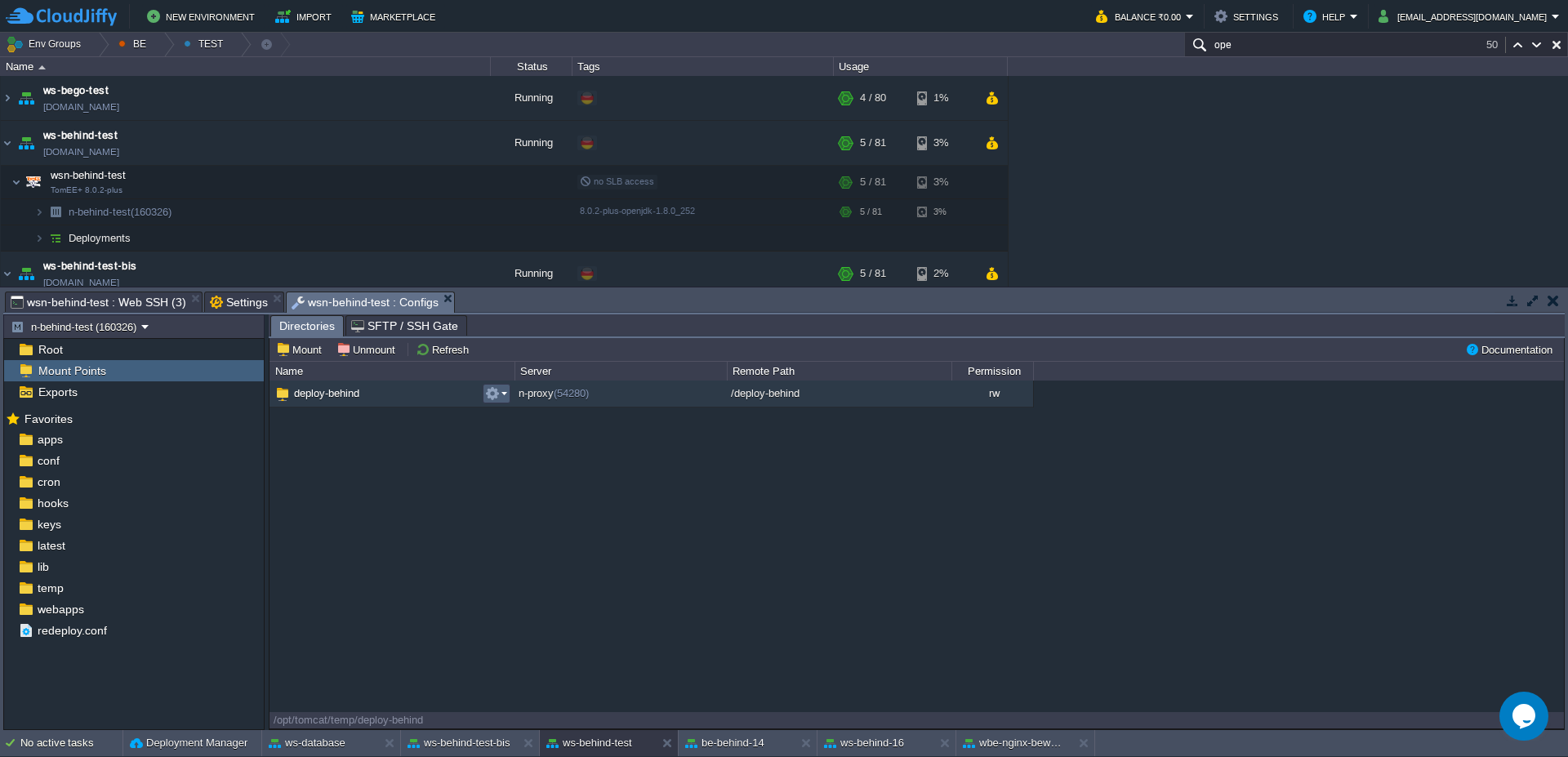
click at [504, 397] on em at bounding box center [496, 394] width 22 height 15
click at [522, 433] on span "Unmount" at bounding box center [528, 435] width 42 height 12
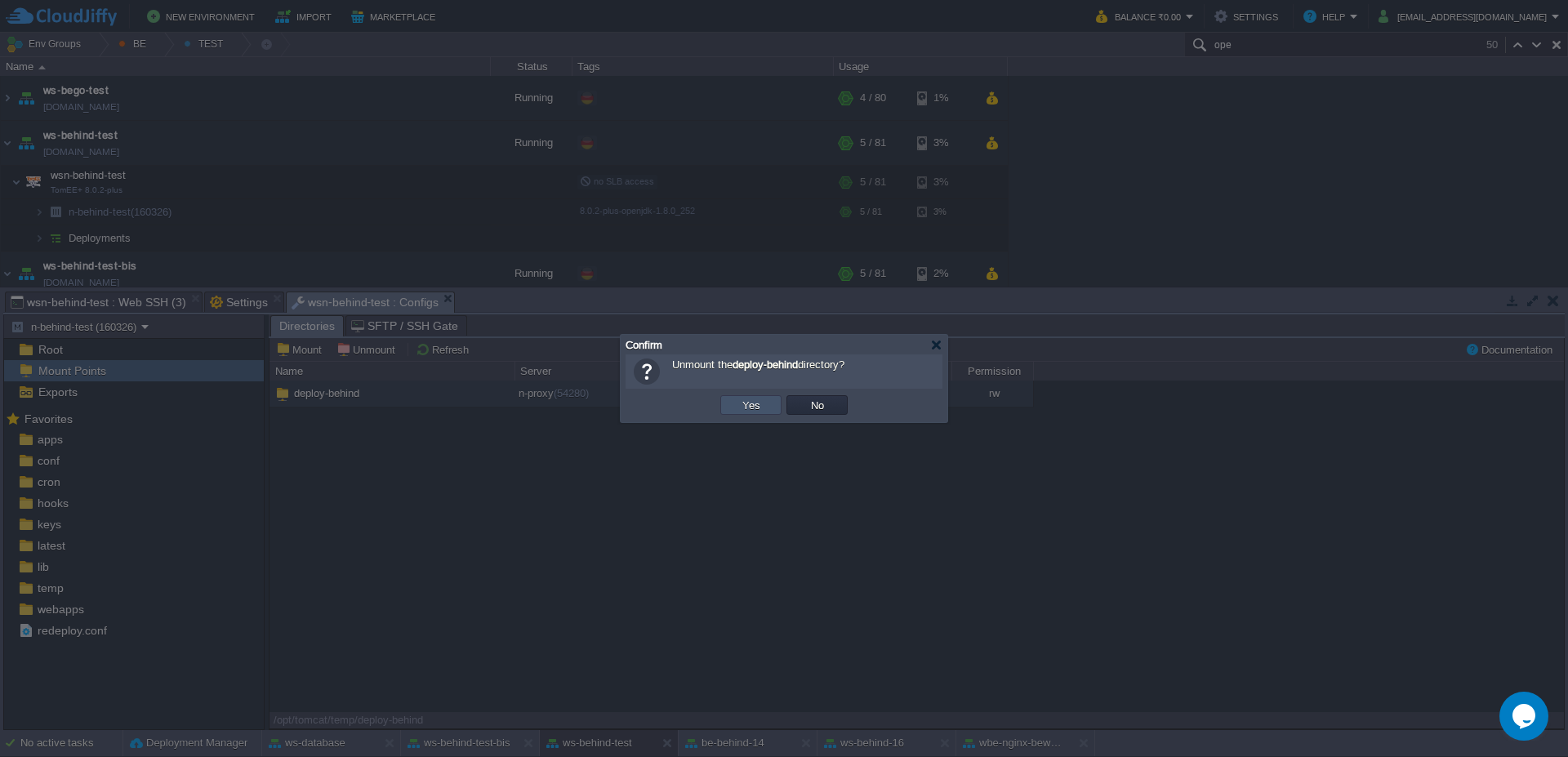
click at [755, 405] on button "Yes" at bounding box center [750, 406] width 27 height 15
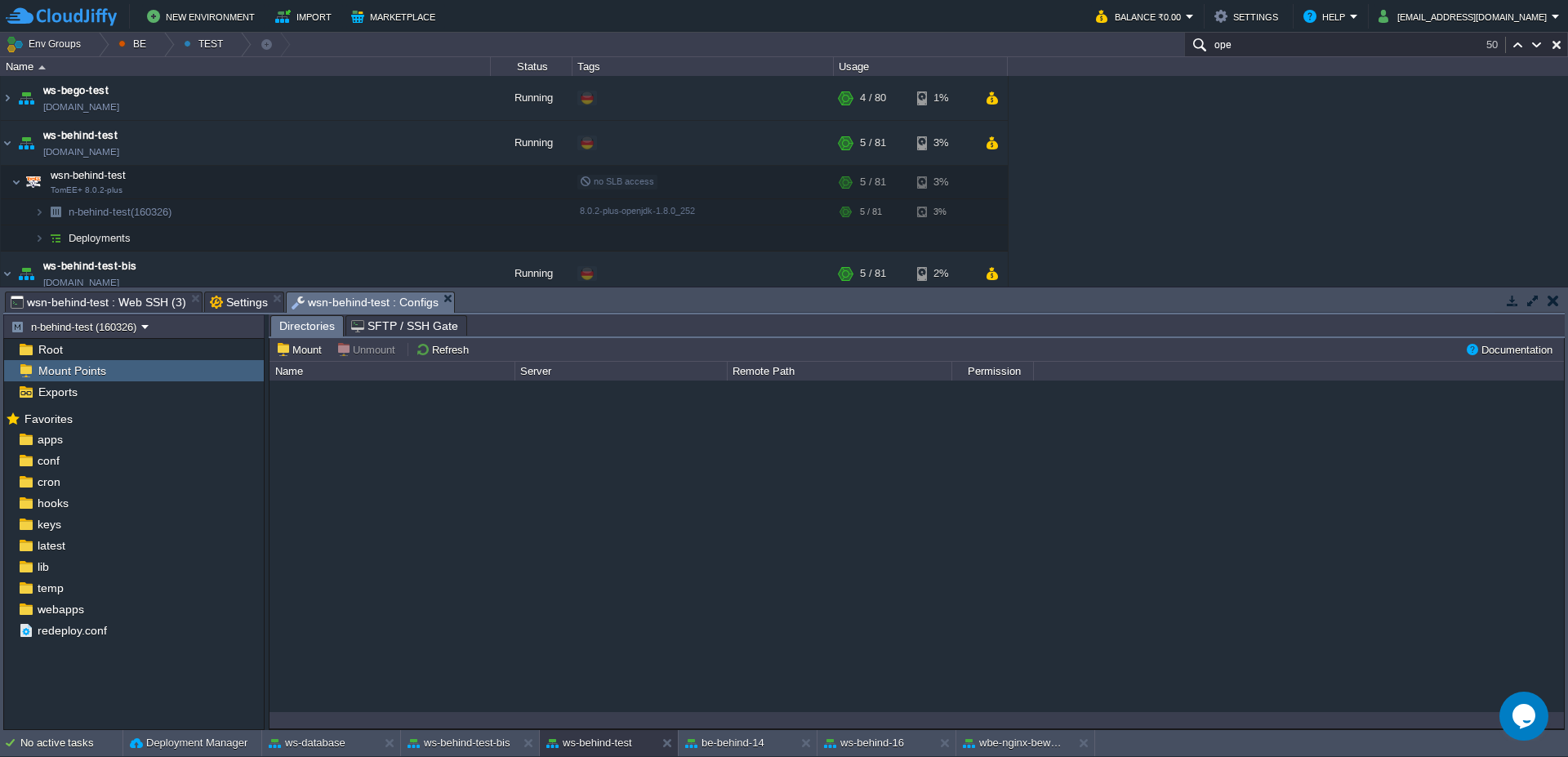
click at [90, 301] on span "wsn-behind-test : Web SSH (3)" at bounding box center [98, 302] width 175 height 20
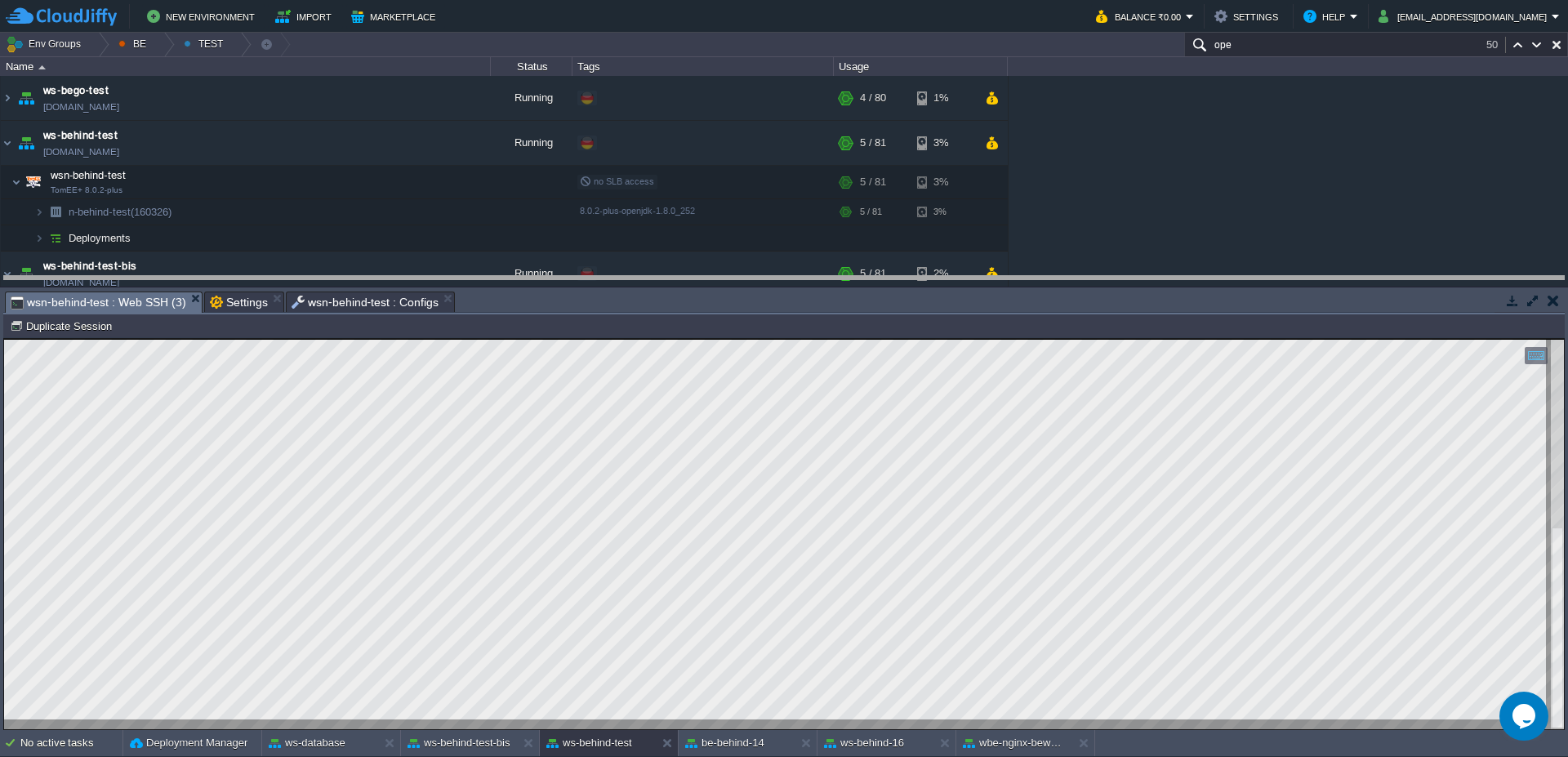
drag, startPoint x: 701, startPoint y: 305, endPoint x: 706, endPoint y: 286, distance: 19.6
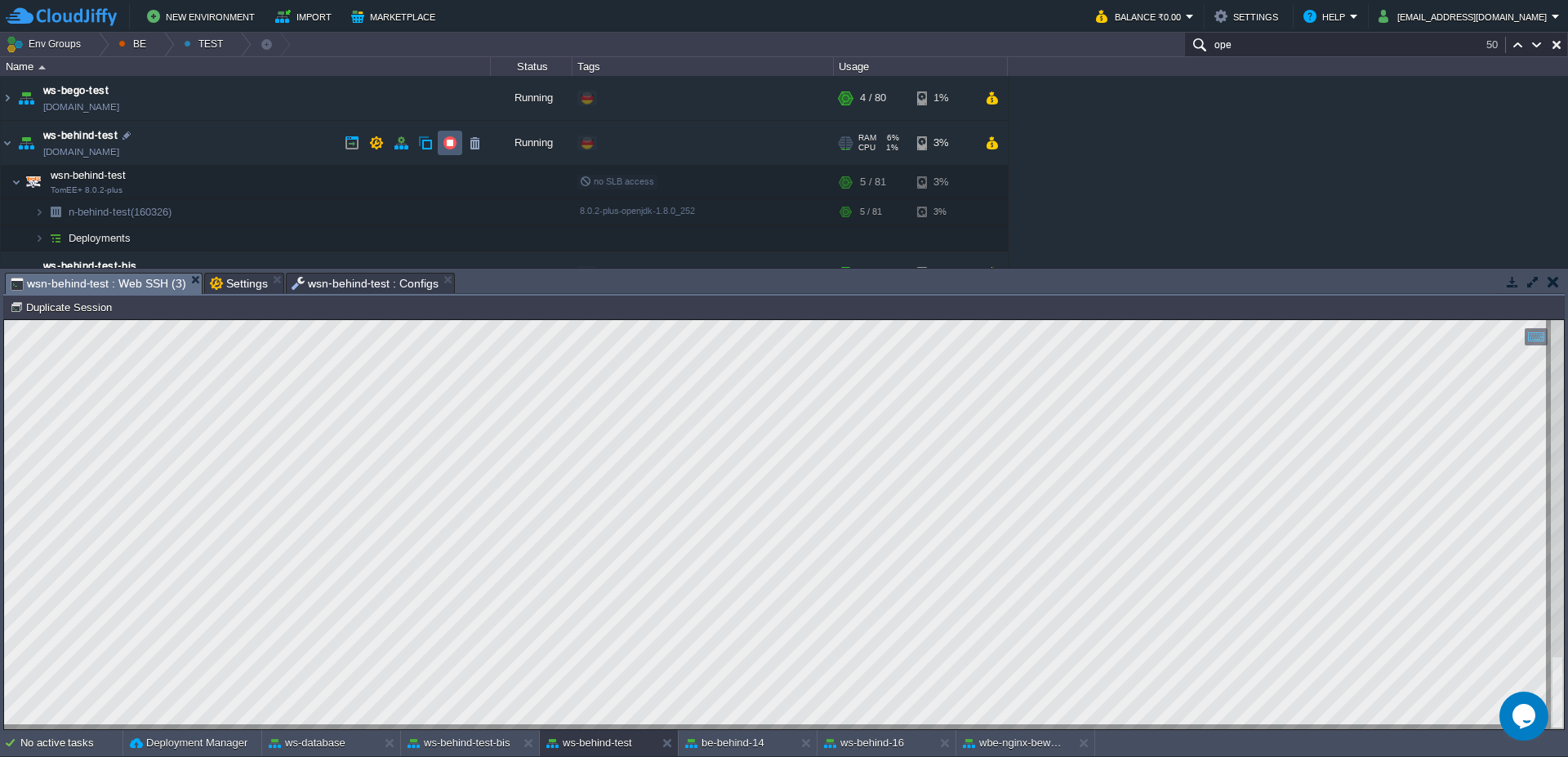
click at [447, 151] on td at bounding box center [450, 142] width 24 height 24
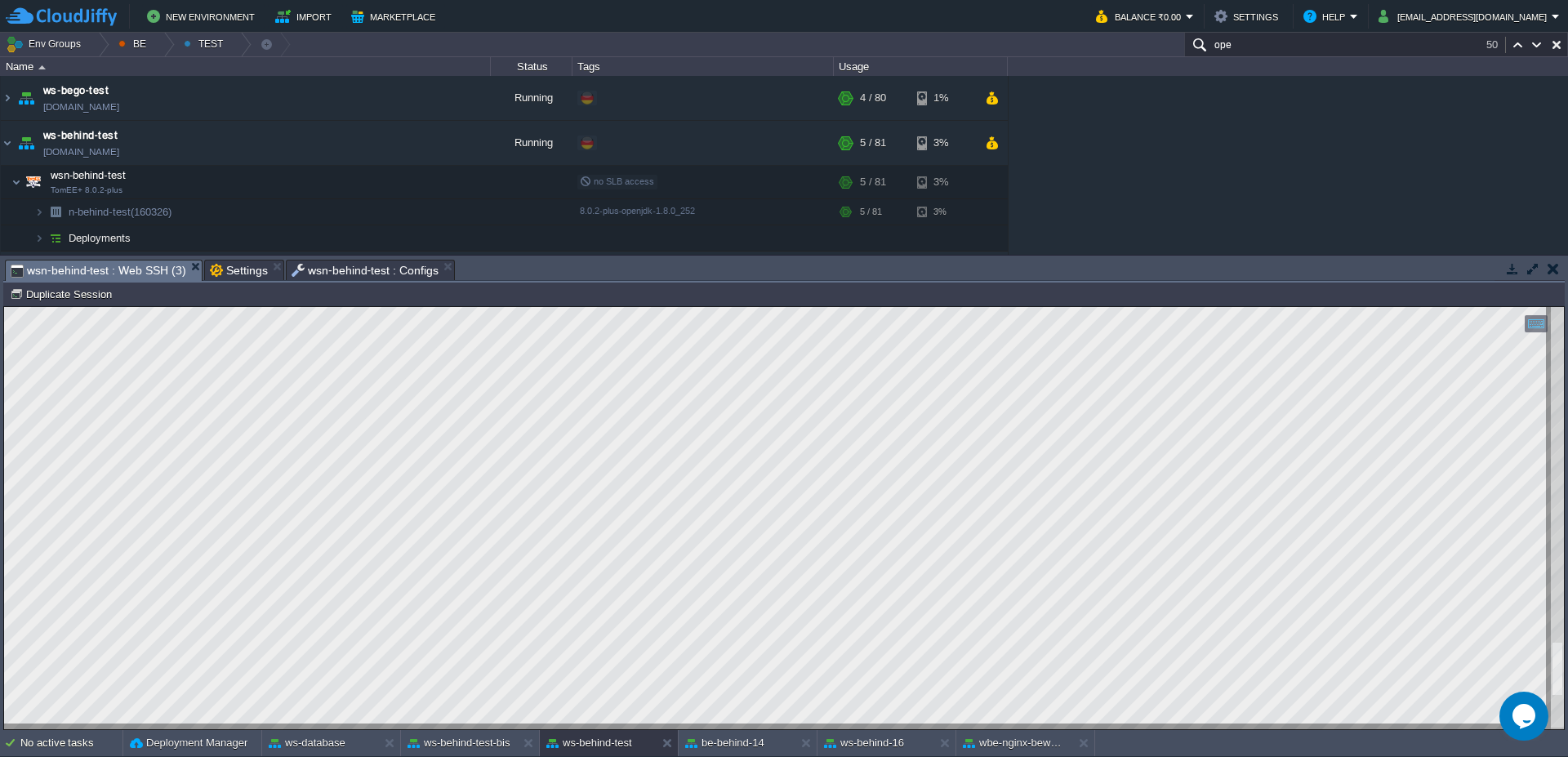
scroll to position [2, 287]
click at [1, 144] on img at bounding box center [7, 142] width 13 height 44
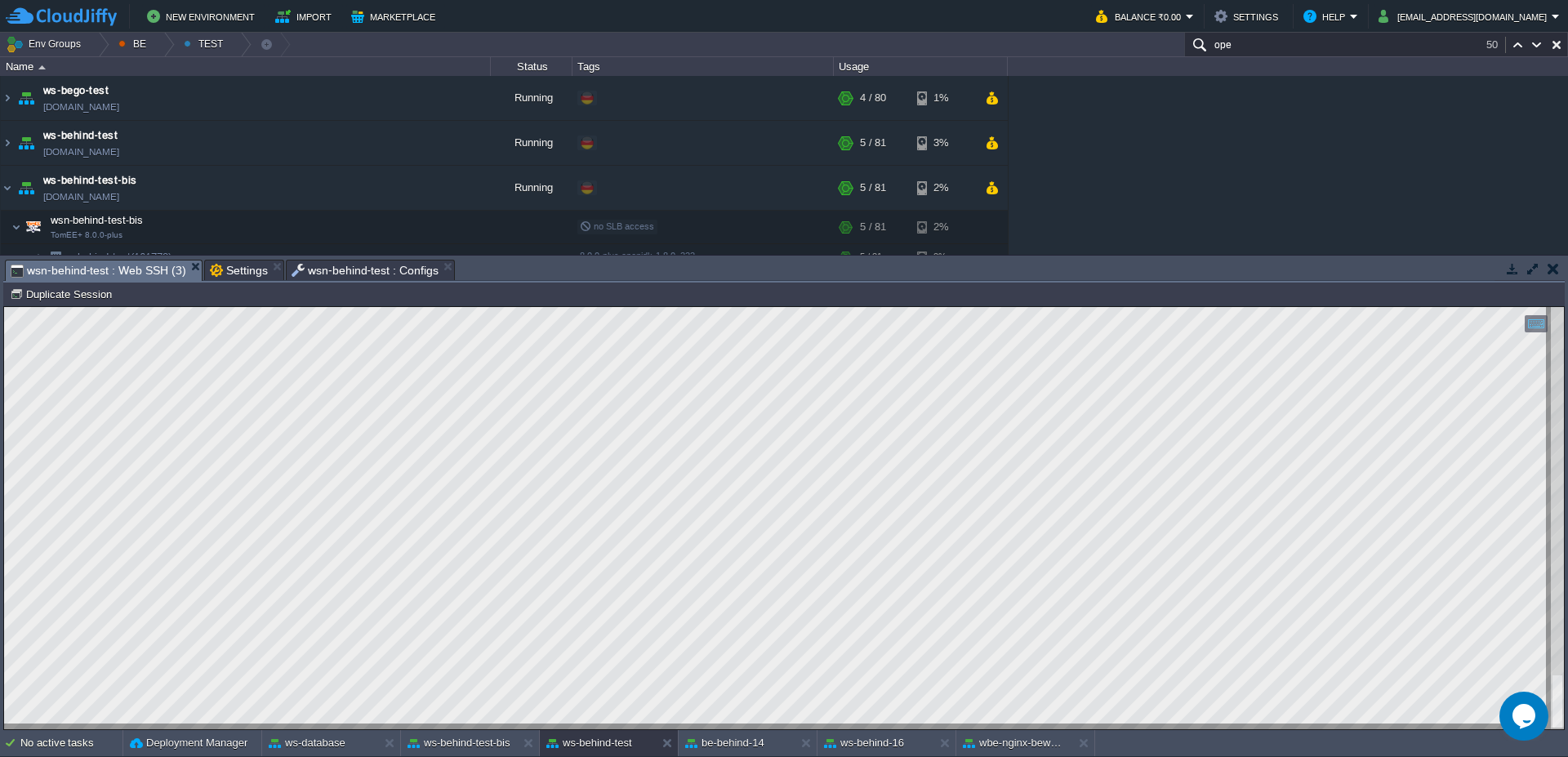
type textarea "echo "DEPLOY WAR" rm -rf /opt/tomcat/webapps/test-web* rm -rf /opt/tomcat/logs/…"
click at [413, 217] on td at bounding box center [416, 226] width 24 height 24
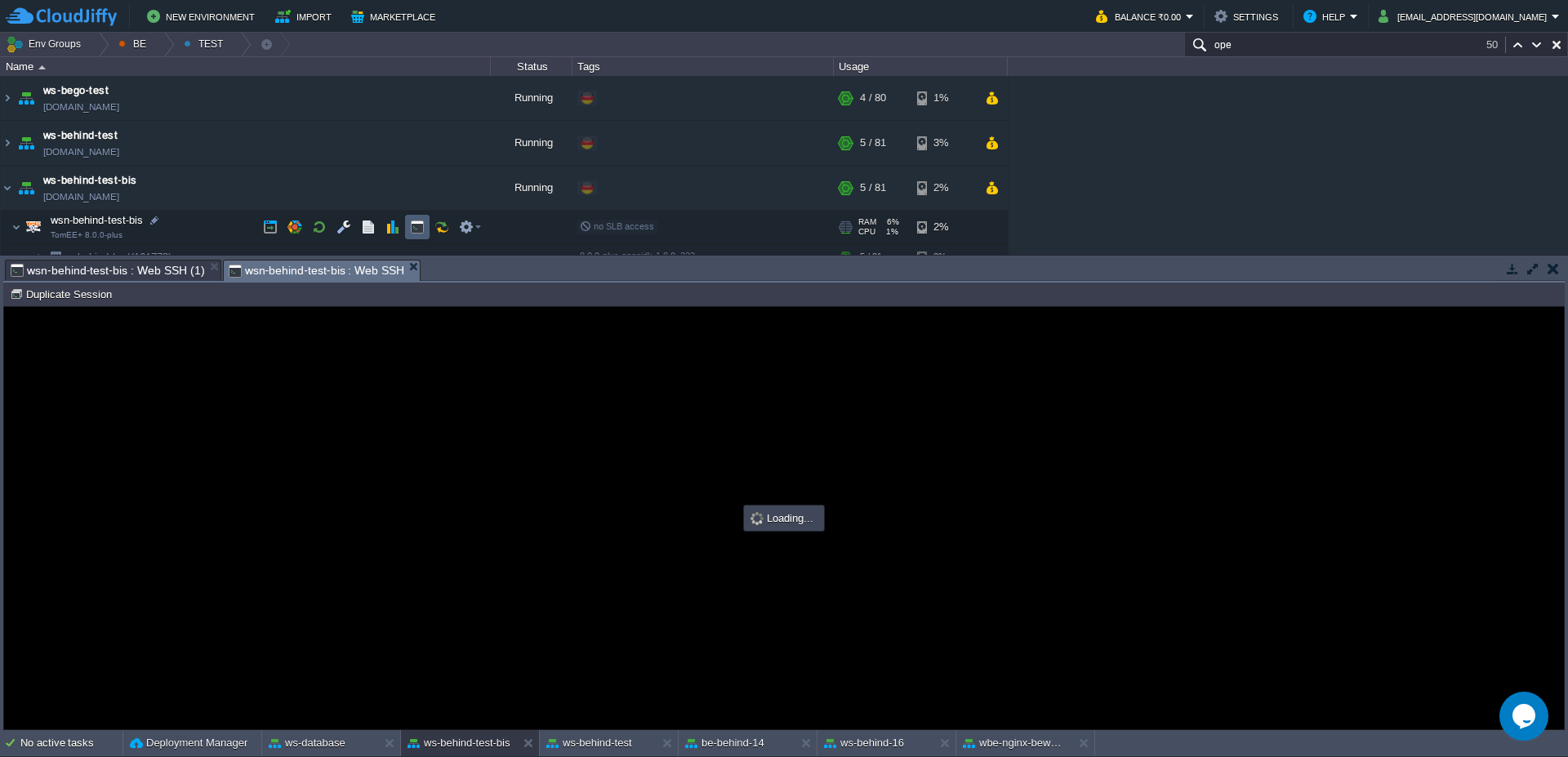
scroll to position [0, 0]
type input "#000000"
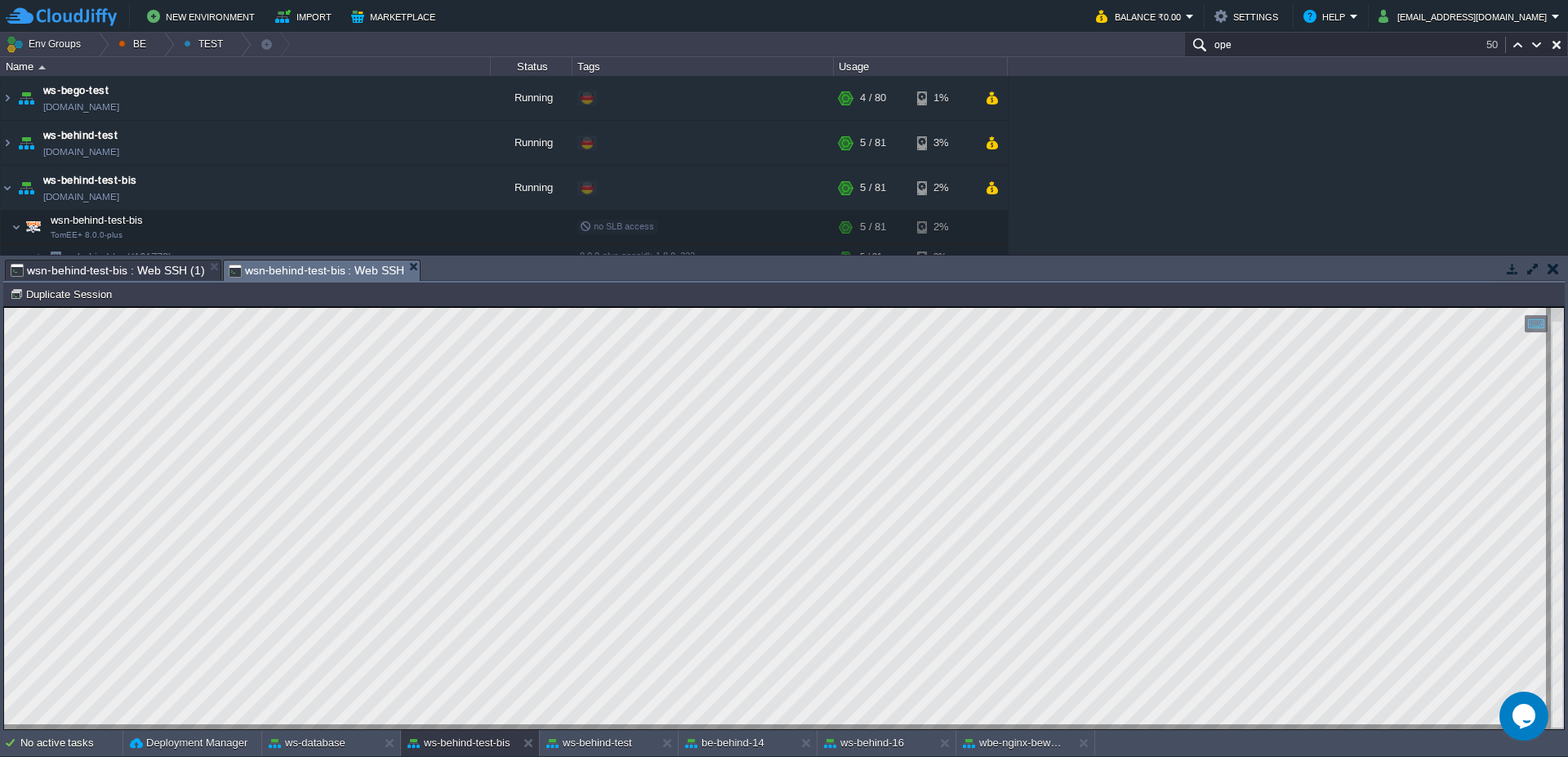
type textarea "wget [URL][DOMAIN_NAME]"
click at [352, 224] on td at bounding box center [343, 226] width 24 height 24
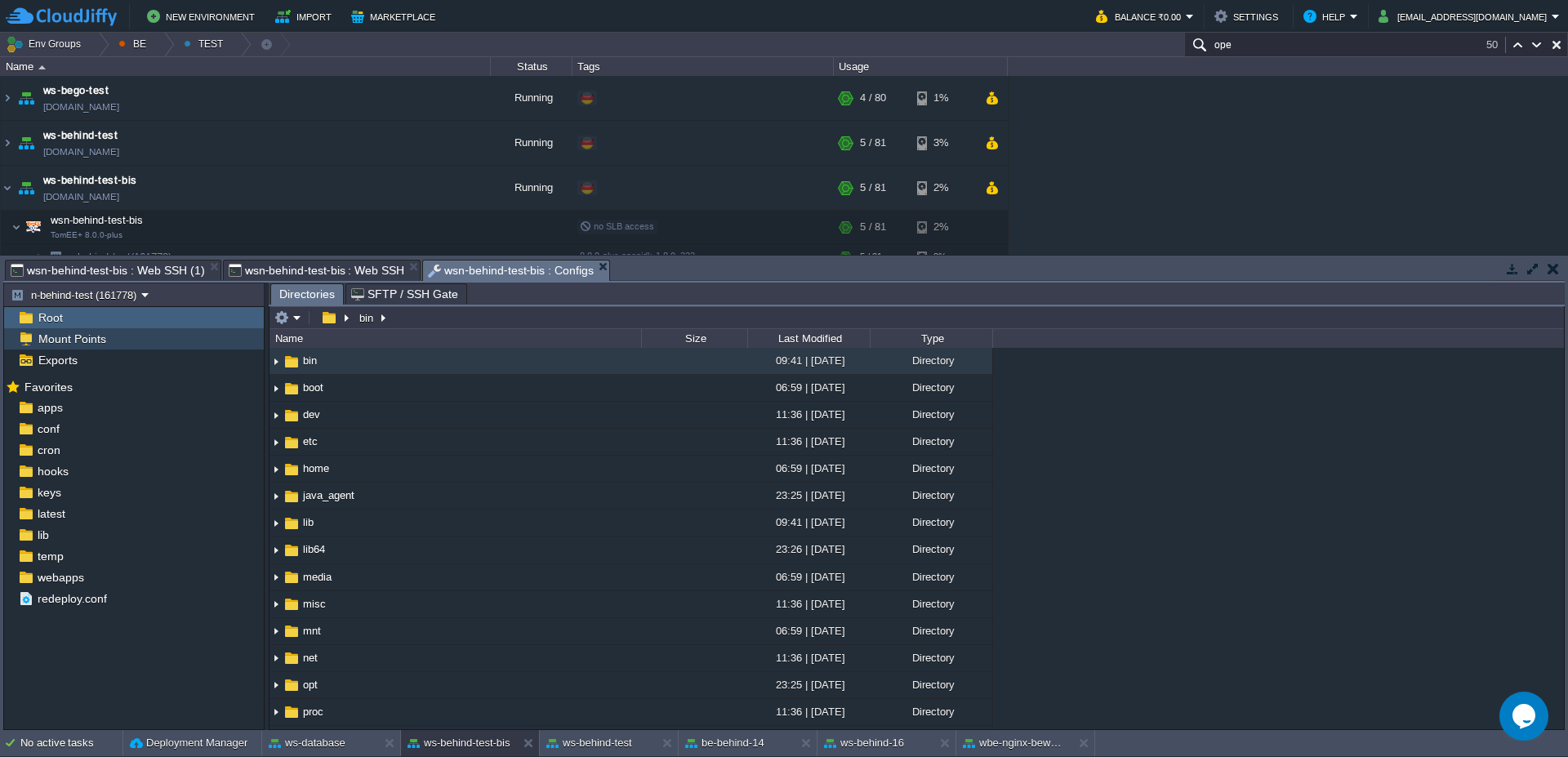
click at [108, 342] on div "Mount Points" at bounding box center [134, 339] width 259 height 22
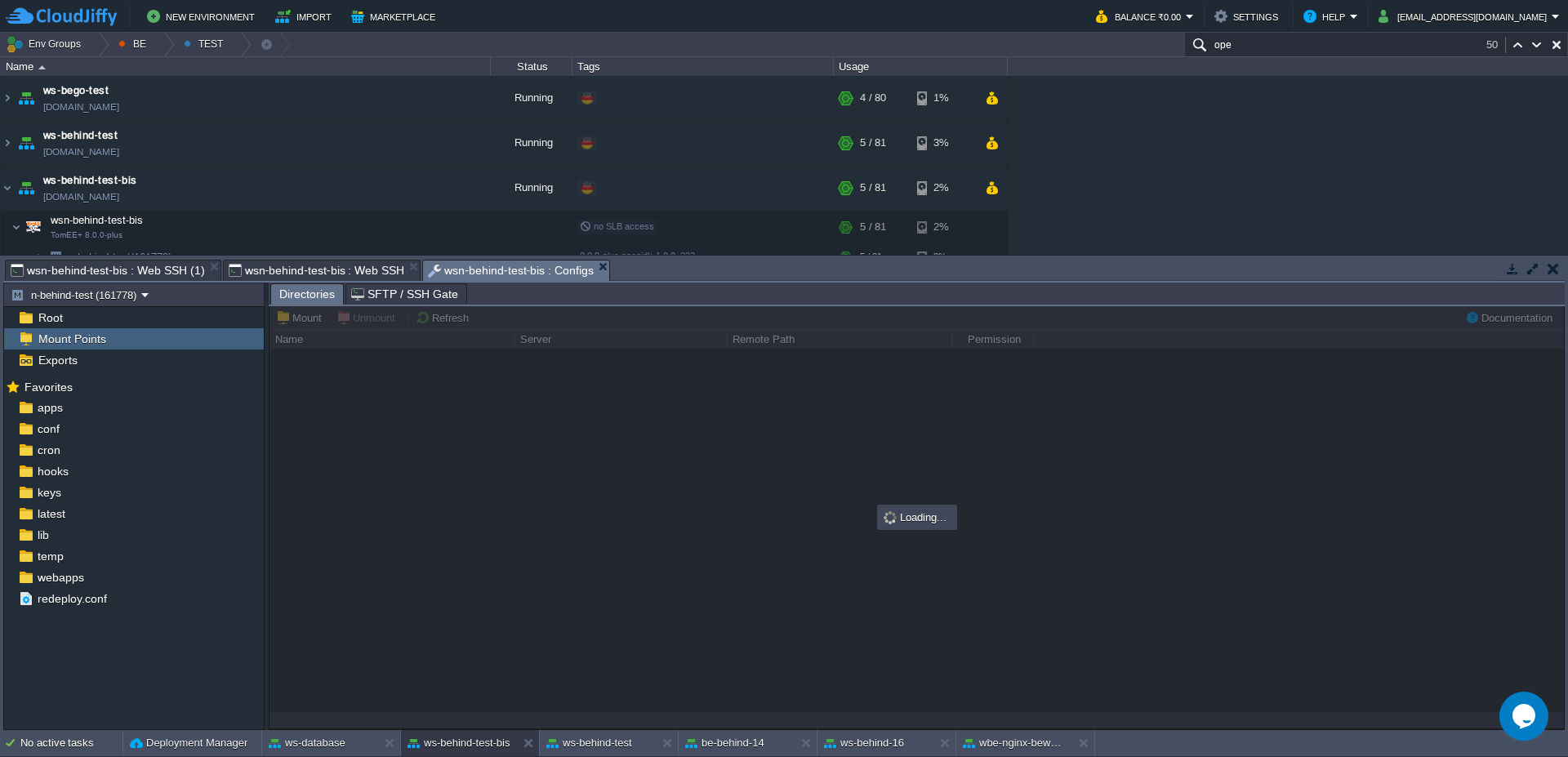
type input "/opt/tomcat/temp/deploy-behind"
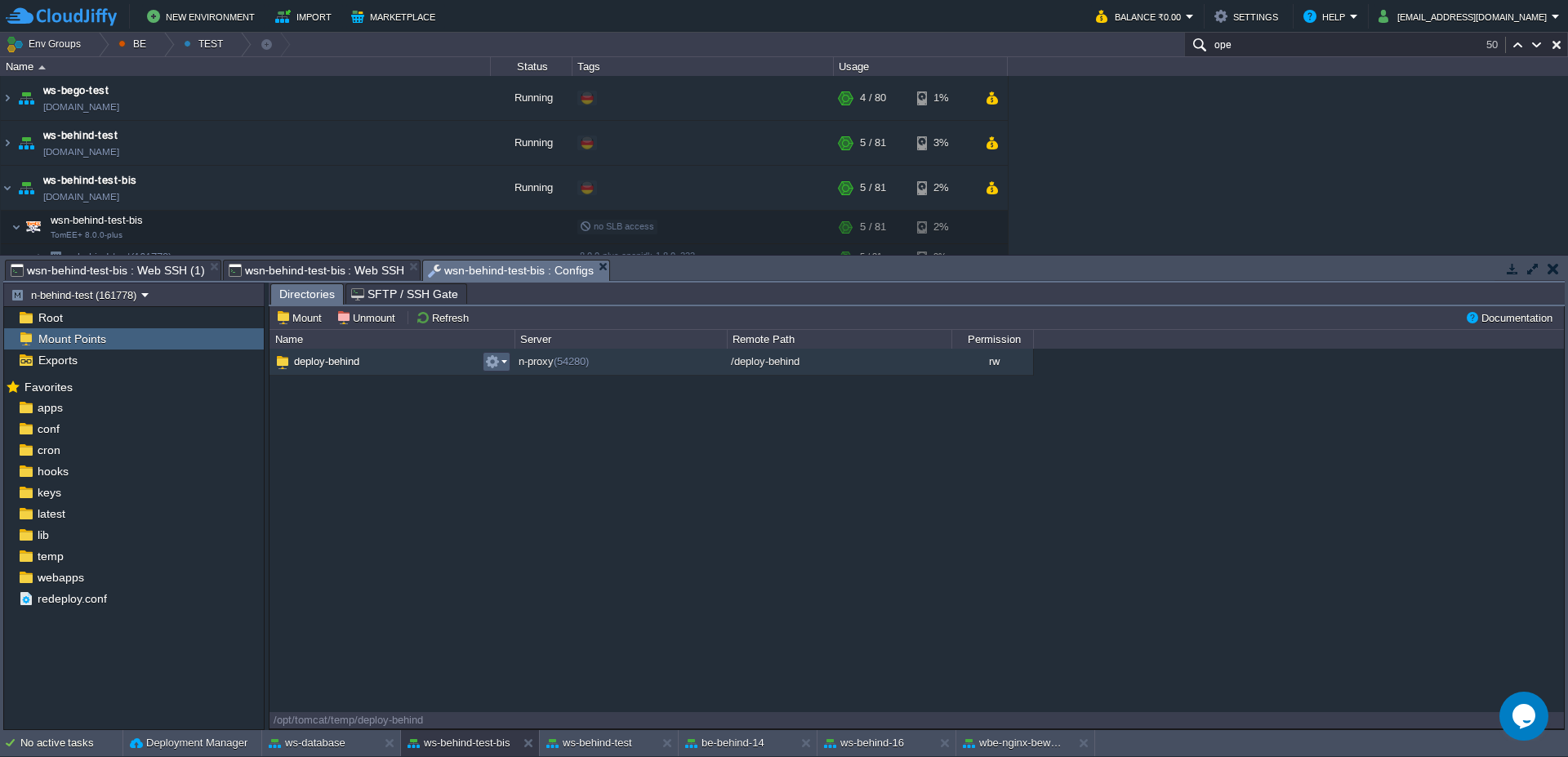
click at [501, 365] on em at bounding box center [496, 361] width 22 height 15
click at [508, 406] on link "Unmount" at bounding box center [554, 404] width 136 height 18
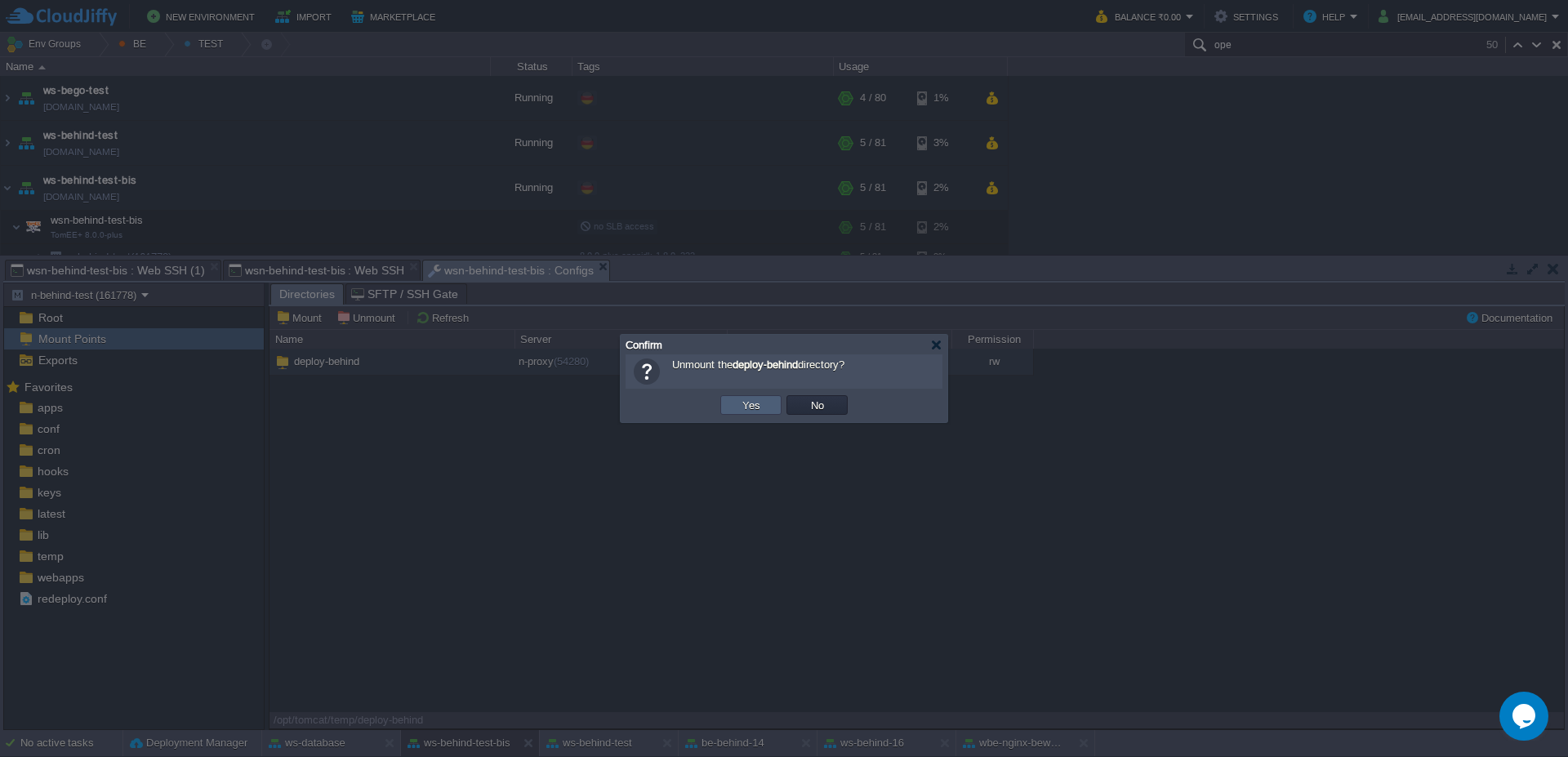
click at [750, 407] on button "Yes" at bounding box center [750, 406] width 27 height 15
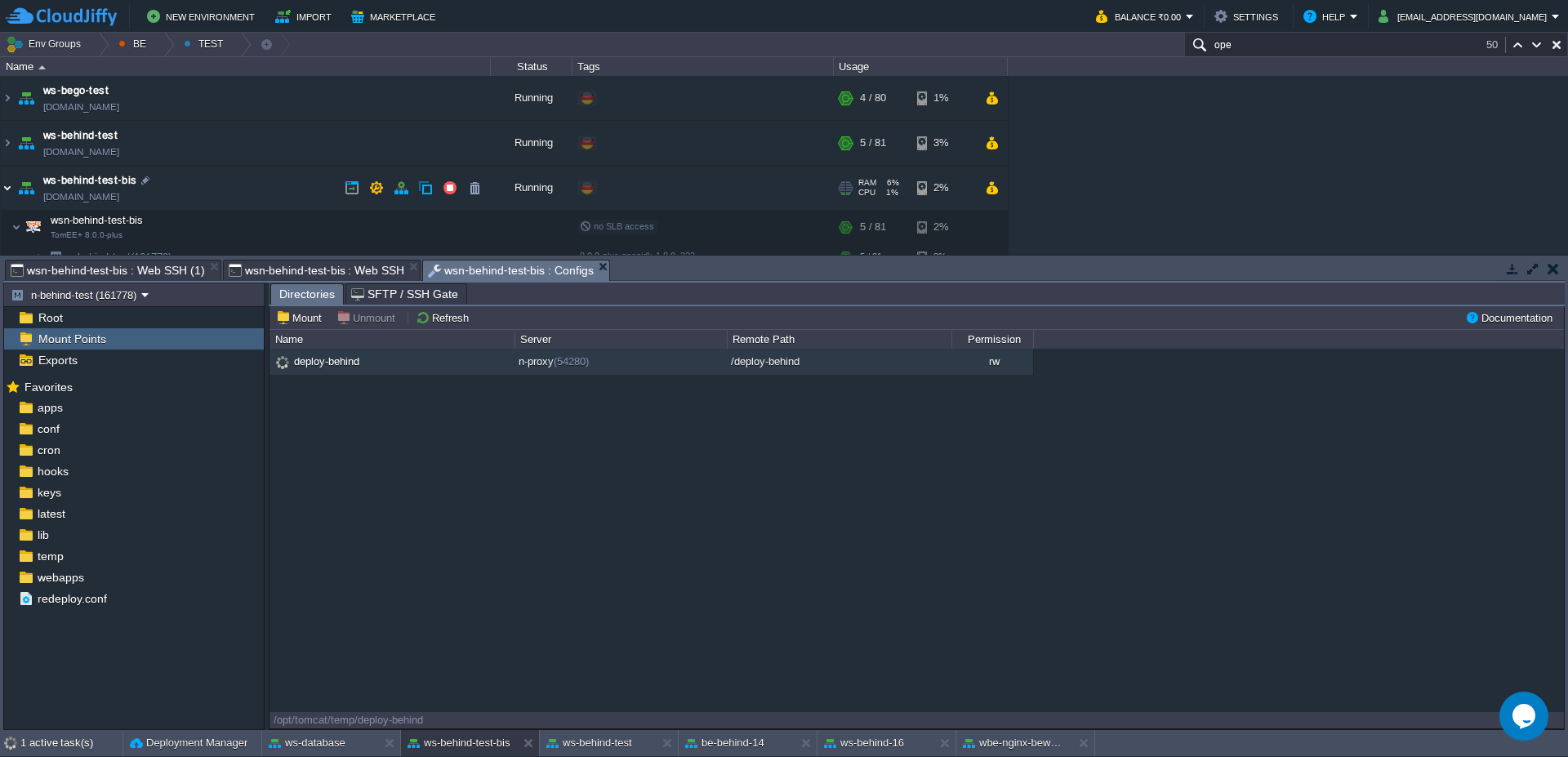
click at [2, 192] on img at bounding box center [7, 187] width 13 height 44
